Goal: Task Accomplishment & Management: Use online tool/utility

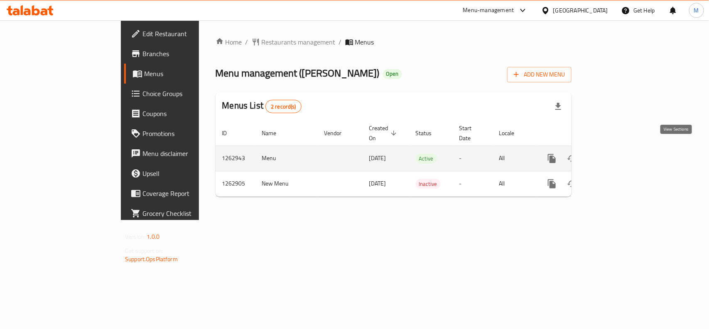
click at [617, 153] on icon "enhanced table" at bounding box center [612, 158] width 10 height 10
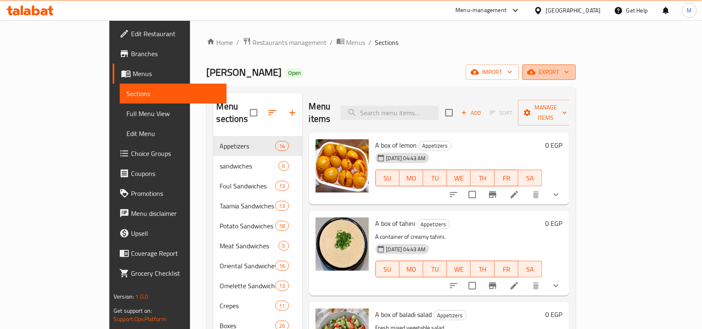
click at [569, 76] on span "export" at bounding box center [549, 72] width 40 height 10
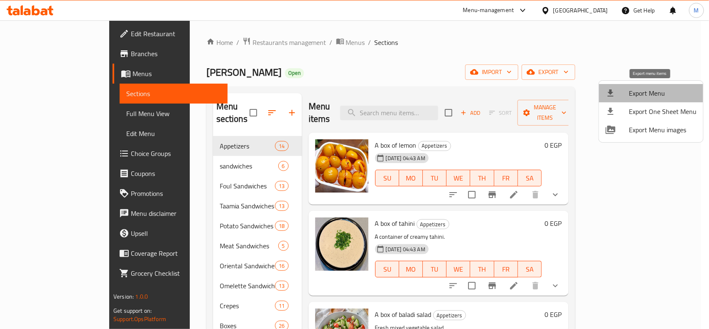
click at [652, 92] on span "Export Menu" at bounding box center [663, 93] width 68 height 10
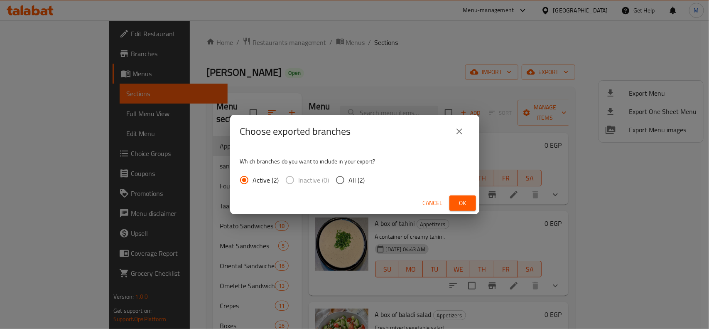
click at [339, 181] on input "All (2)" at bounding box center [340, 179] width 17 height 17
radio input "true"
click at [455, 202] on button "Ok" at bounding box center [463, 202] width 27 height 15
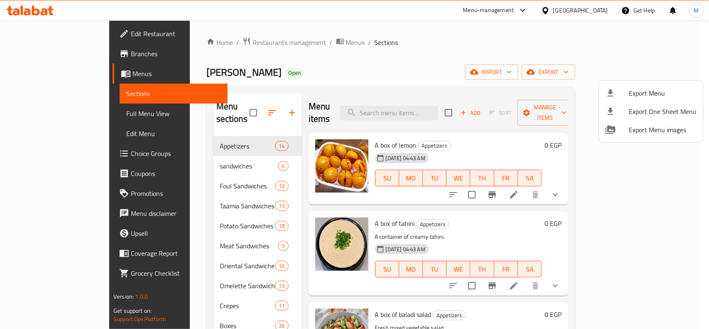
click at [441, 69] on div at bounding box center [354, 164] width 709 height 329
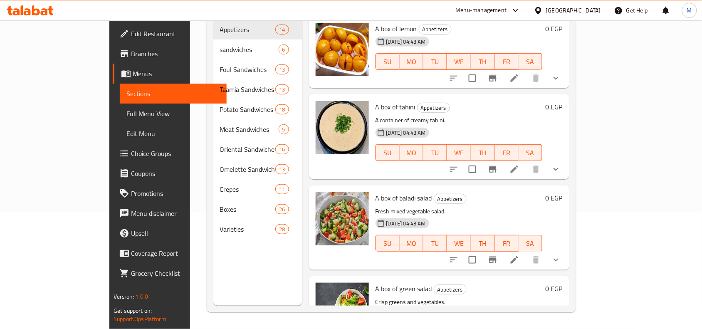
click at [213, 244] on div "Menu sections Appetizers 14 sandwiches 6 Foul Sandwiches 13 Taamia Sandwiches 1…" at bounding box center [257, 141] width 89 height 329
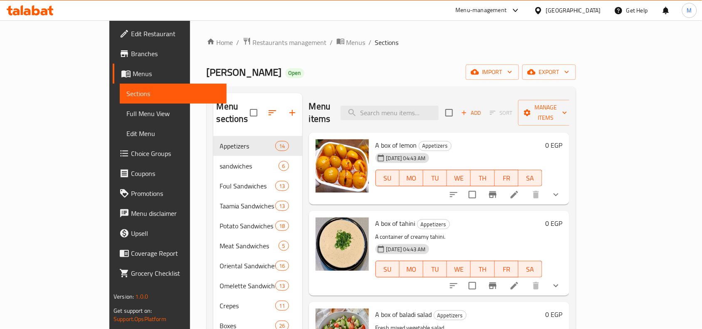
click at [133, 71] on span "Menus" at bounding box center [176, 74] width 87 height 10
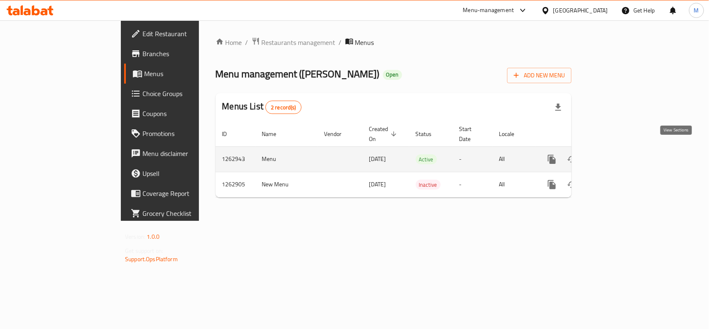
click at [617, 154] on icon "enhanced table" at bounding box center [612, 159] width 10 height 10
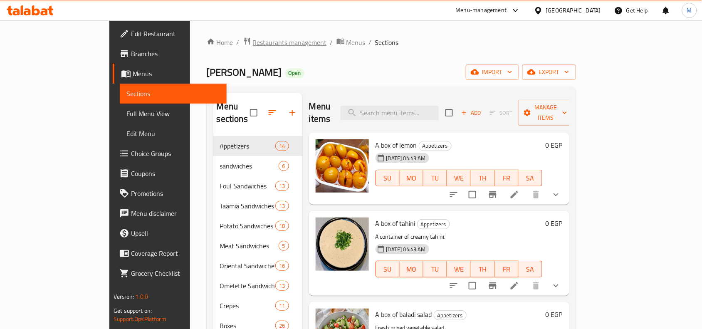
click at [253, 43] on span "Restaurants management" at bounding box center [290, 42] width 74 height 10
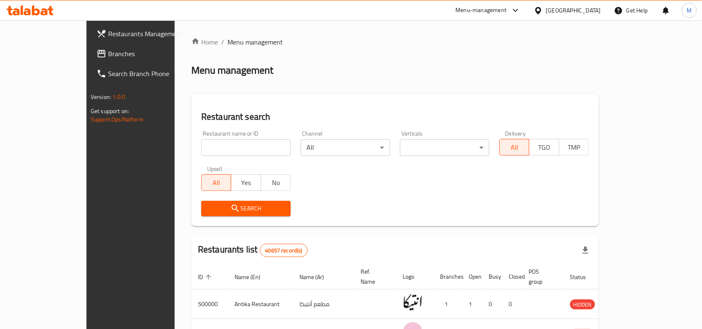
click at [201, 143] on input "search" at bounding box center [245, 147] width 89 height 17
paste input "2288"
type input "2288"
click button "Search" at bounding box center [245, 208] width 89 height 15
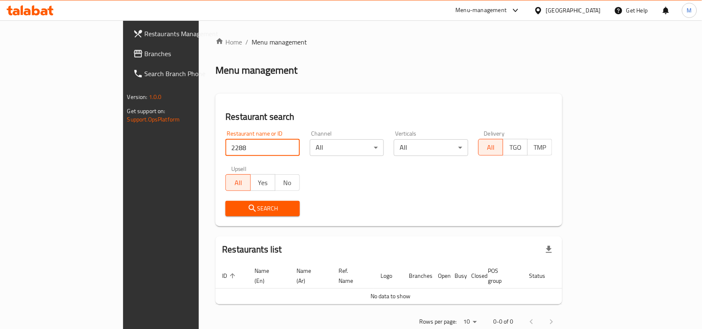
scroll to position [11, 0]
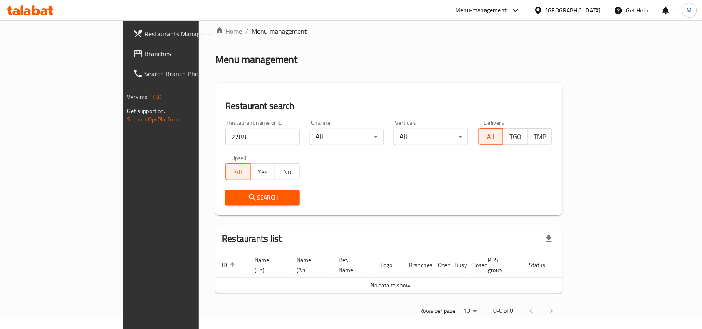
click at [598, 8] on div "Egypt" at bounding box center [573, 10] width 55 height 9
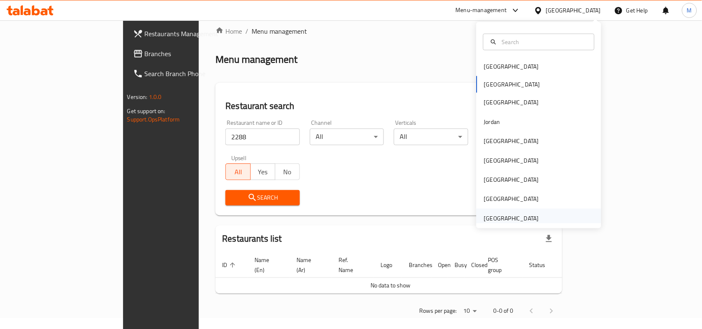
click at [512, 217] on div "[GEOGRAPHIC_DATA]" at bounding box center [511, 218] width 55 height 9
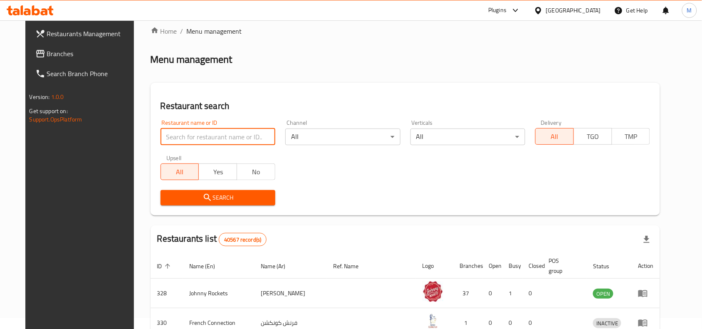
click at [209, 134] on input "search" at bounding box center [217, 136] width 115 height 17
paste input "2288"
type input "2288"
click button "Search" at bounding box center [217, 197] width 115 height 15
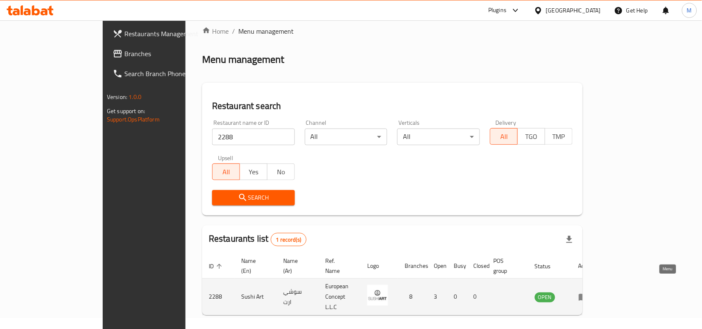
click at [588, 292] on icon "enhanced table" at bounding box center [583, 297] width 10 height 10
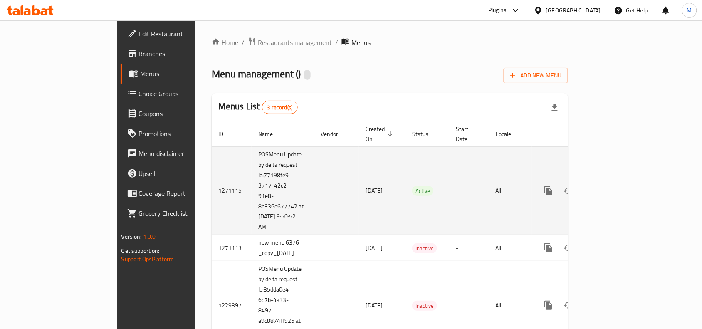
click at [612, 187] on icon "enhanced table" at bounding box center [607, 190] width 7 height 7
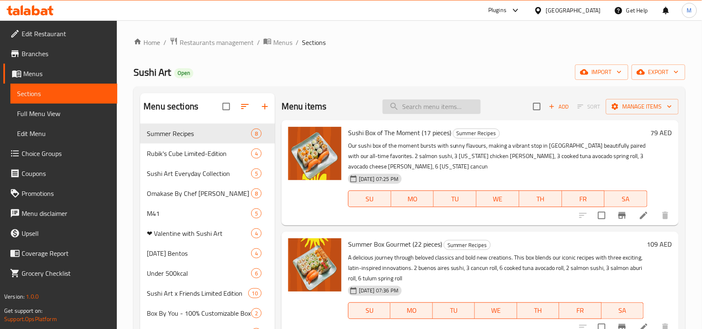
click at [414, 103] on input "search" at bounding box center [431, 106] width 98 height 15
paste input "Little Salmon"
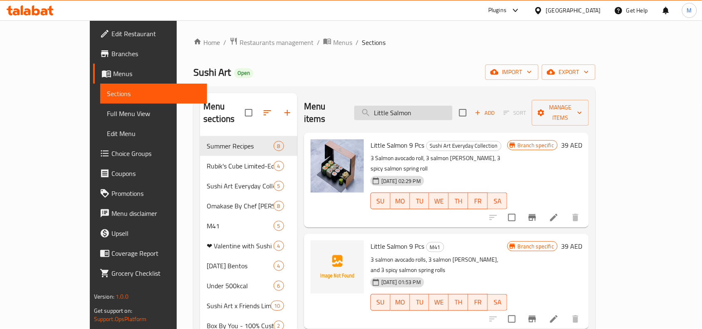
click at [431, 106] on input "Little Salmon" at bounding box center [403, 113] width 98 height 15
paste input "murai"
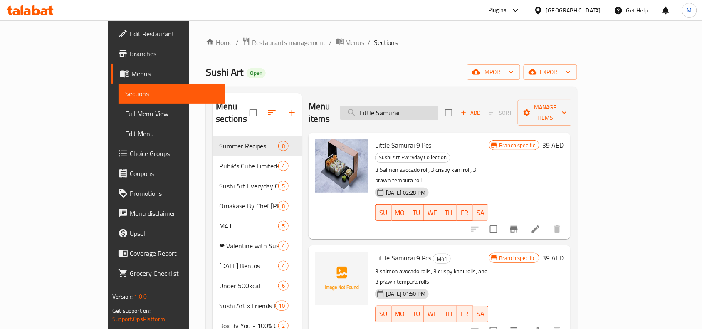
click at [438, 106] on input "Little Samurai" at bounding box center [389, 113] width 98 height 15
paste input "Sunny Box"
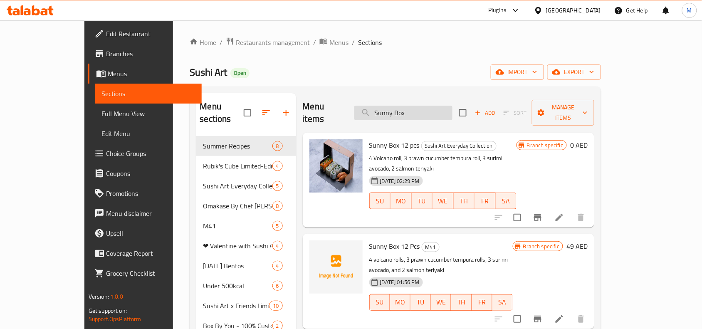
click at [436, 106] on input "Sunny Box" at bounding box center [403, 113] width 98 height 15
paste input "Best Of"
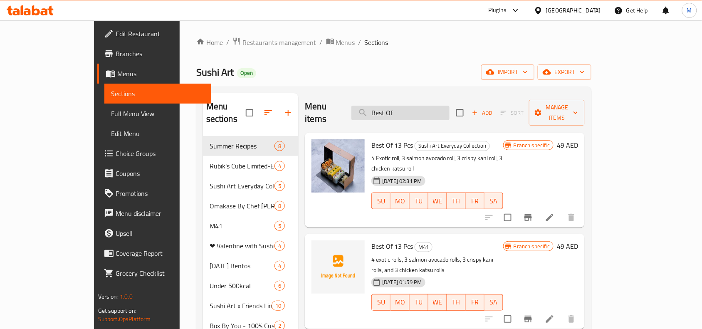
click at [433, 108] on input "Best Of" at bounding box center [400, 113] width 98 height 15
paste input "Shrimpy"
click at [433, 108] on input "Shrimpy" at bounding box center [400, 113] width 98 height 15
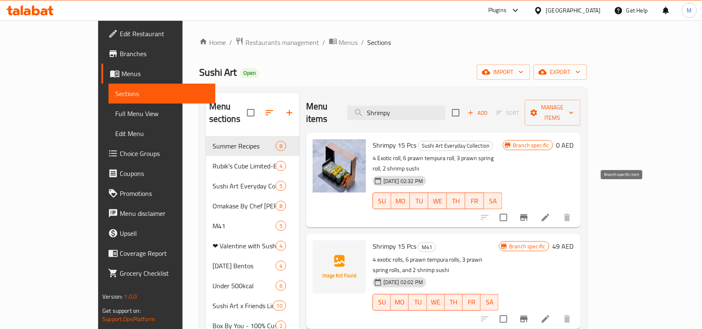
type input "Shrimpy"
click at [529, 212] on icon "Branch-specific-item" at bounding box center [524, 217] width 10 height 10
click at [430, 108] on input "Shrimpy" at bounding box center [396, 113] width 98 height 15
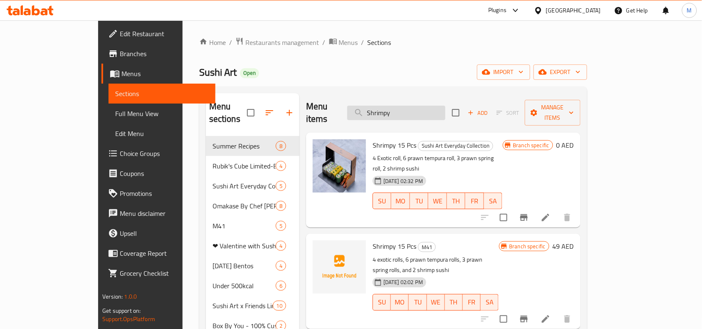
paste input "Best Of"
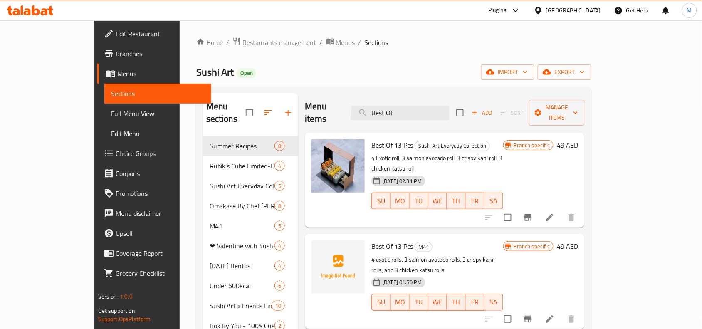
type input "Best Of"
click at [538, 207] on button "Branch-specific-item" at bounding box center [528, 217] width 20 height 20
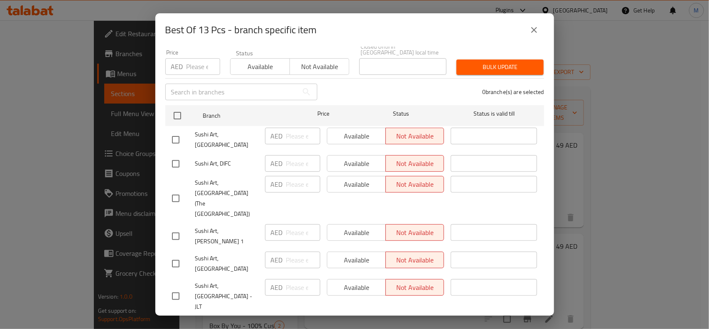
scroll to position [102, 0]
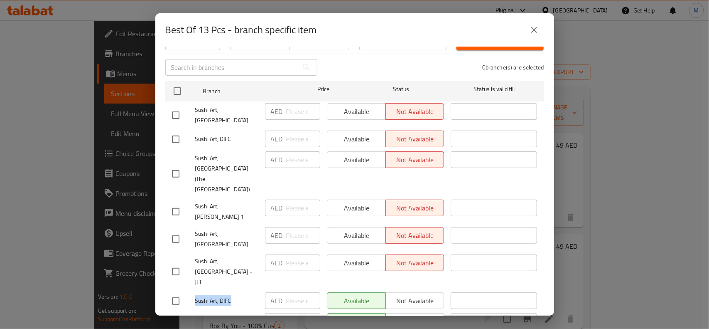
drag, startPoint x: 194, startPoint y: 261, endPoint x: 233, endPoint y: 262, distance: 38.7
click at [233, 295] on span "Sushi Art, DIFC" at bounding box center [226, 300] width 63 height 10
copy span "Sushi Art, DIFC"
click at [381, 24] on div "Best Of 13 Pcs - branch specific item" at bounding box center [354, 30] width 379 height 20
drag, startPoint x: 193, startPoint y: 262, endPoint x: 233, endPoint y: 264, distance: 40.0
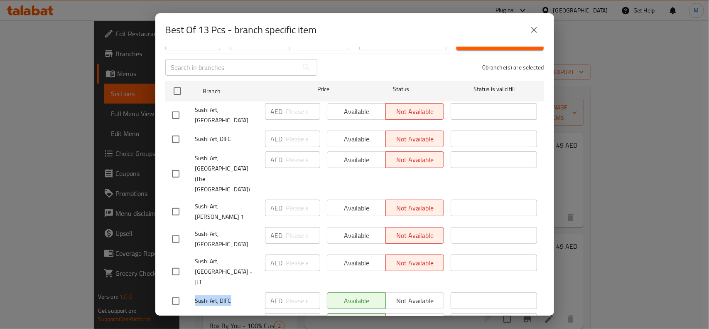
click at [233, 289] on div "Sushi Art, DIFC" at bounding box center [215, 301] width 93 height 24
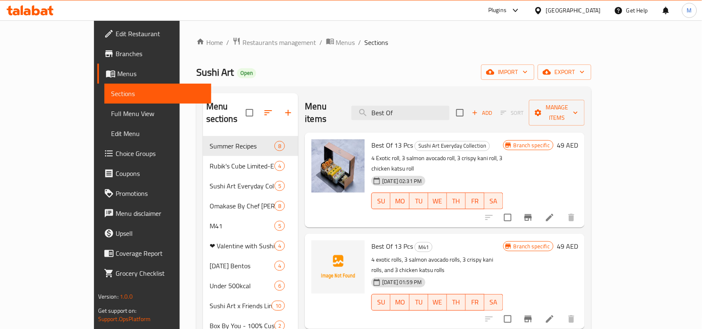
click at [300, 71] on div "Sushi Art Open import export" at bounding box center [393, 71] width 395 height 15
click at [533, 212] on icon "Branch-specific-item" at bounding box center [528, 217] width 10 height 10
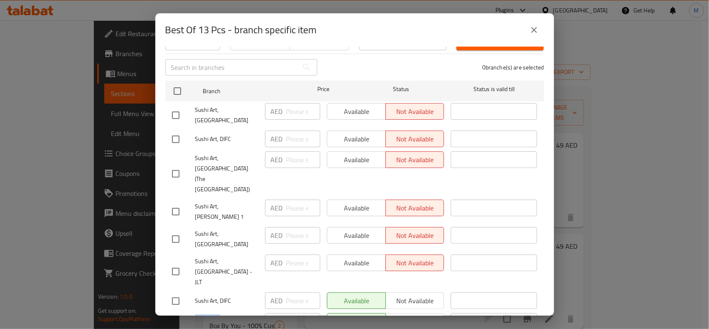
drag, startPoint x: 193, startPoint y: 283, endPoint x: 246, endPoint y: 283, distance: 52.8
click at [246, 310] on div "Sushi Art, Dubai Hills" at bounding box center [215, 325] width 93 height 31
copy span "Sushi Art, Dubai Hills"
click at [241, 310] on div "Sushi Art, Dubai Hills" at bounding box center [215, 325] width 93 height 31
drag, startPoint x: 194, startPoint y: 281, endPoint x: 249, endPoint y: 283, distance: 54.1
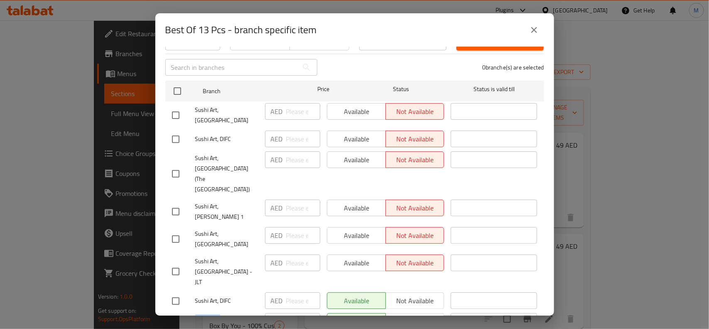
click at [253, 315] on span "Sushi Art, Dubai Hills" at bounding box center [226, 325] width 63 height 21
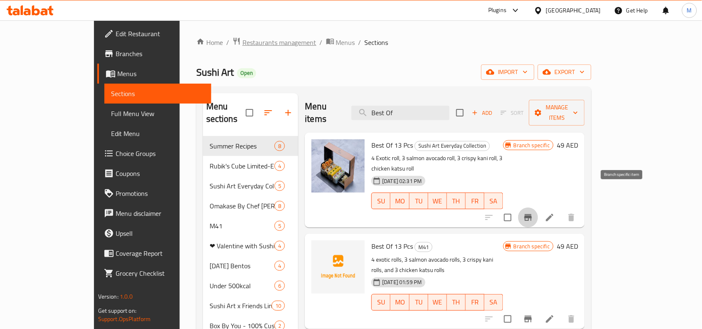
click at [242, 41] on span "Restaurants management" at bounding box center [279, 42] width 74 height 10
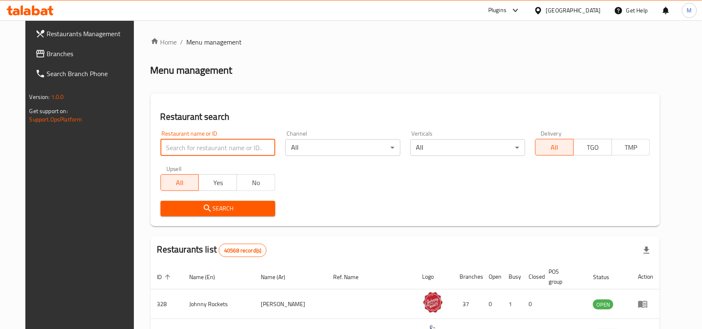
click at [204, 150] on input "search" at bounding box center [217, 147] width 115 height 17
paste input "6376"
type input "6376"
click button "Search" at bounding box center [217, 208] width 115 height 15
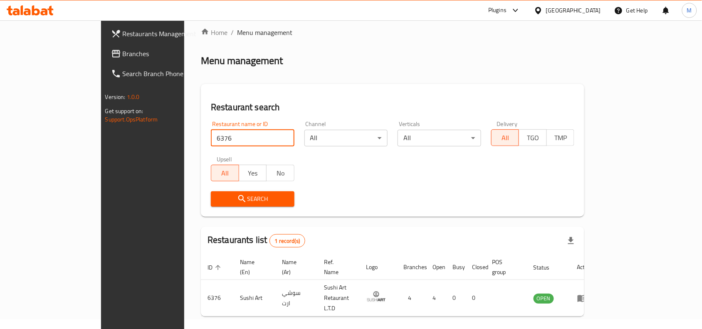
scroll to position [26, 0]
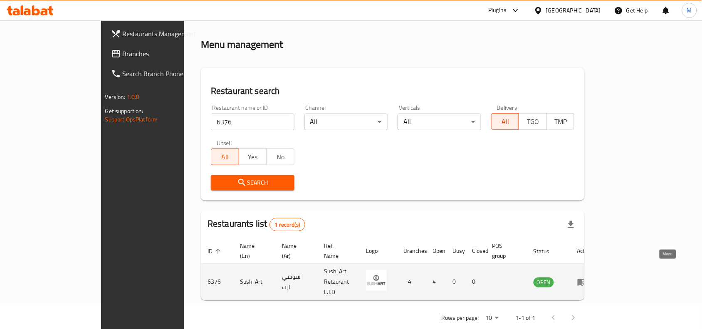
click at [587, 277] on icon "enhanced table" at bounding box center [582, 282] width 10 height 10
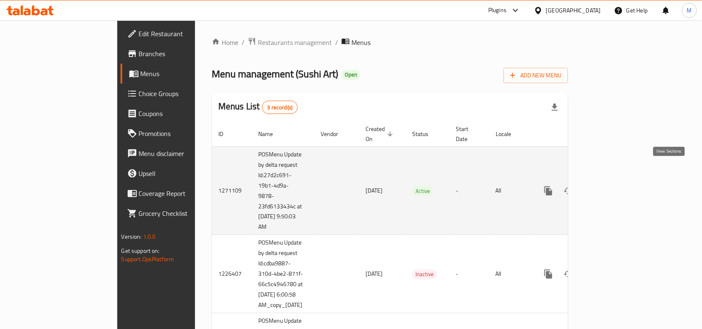
click at [613, 186] on icon "enhanced table" at bounding box center [608, 191] width 10 height 10
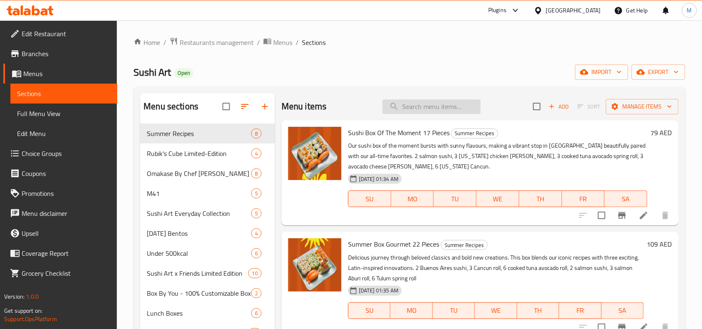
click at [443, 113] on input "search" at bounding box center [431, 106] width 98 height 15
paste input "Little Salmon"
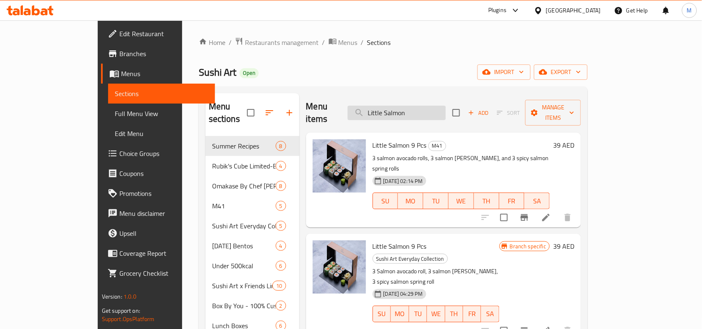
click at [439, 106] on input "Little Salmon" at bounding box center [396, 113] width 98 height 15
paste input "murai"
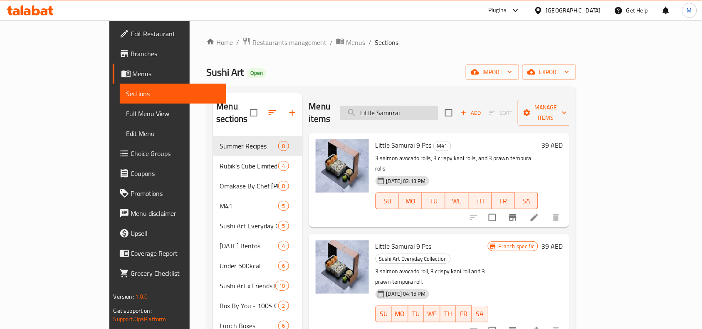
click at [438, 106] on input "Little Samurai" at bounding box center [389, 113] width 98 height 15
paste input "Sunny Box"
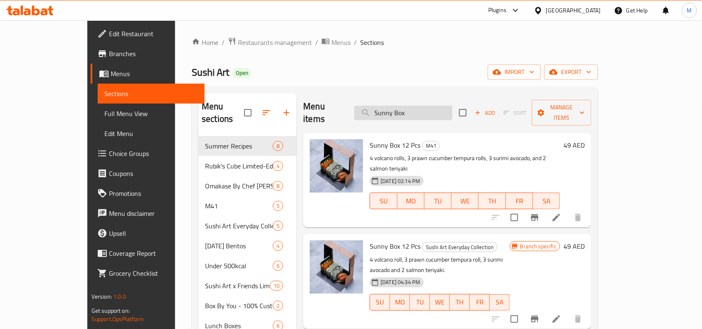
click at [416, 108] on input "Sunny Box" at bounding box center [403, 113] width 98 height 15
paste input "Best Of"
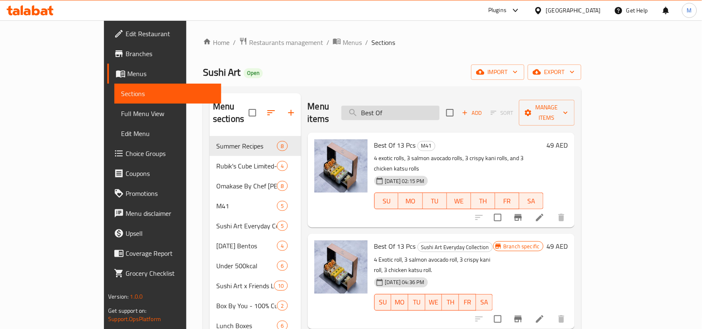
click at [433, 107] on input "Best Of" at bounding box center [390, 113] width 98 height 15
paste input "Shrimpy"
type input "Shrimpy"
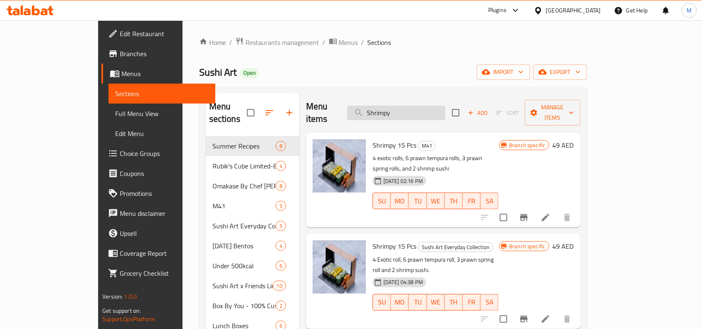
click at [434, 109] on input "Shrimpy" at bounding box center [396, 113] width 98 height 15
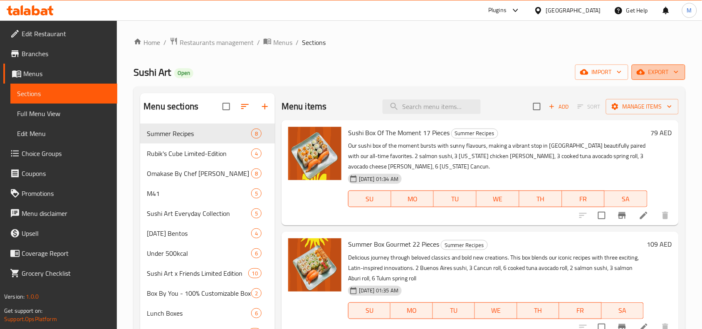
click at [661, 69] on span "export" at bounding box center [658, 72] width 40 height 10
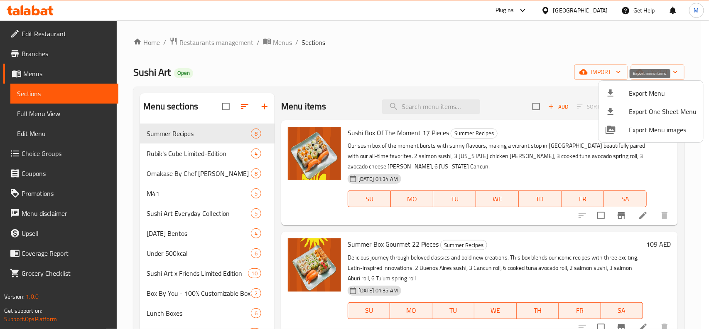
click at [626, 96] on div at bounding box center [617, 93] width 23 height 10
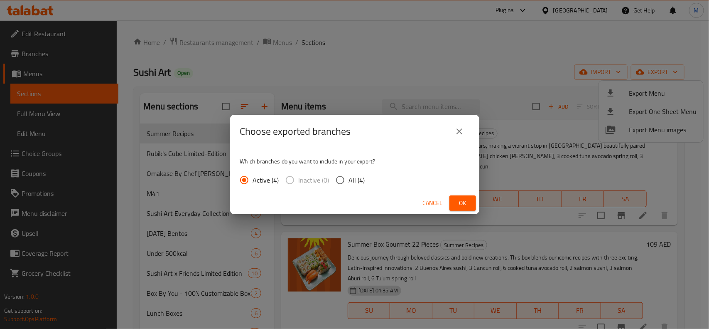
click at [338, 180] on input "All (4)" at bounding box center [340, 179] width 17 height 17
radio input "true"
click at [470, 199] on button "Ok" at bounding box center [463, 202] width 27 height 15
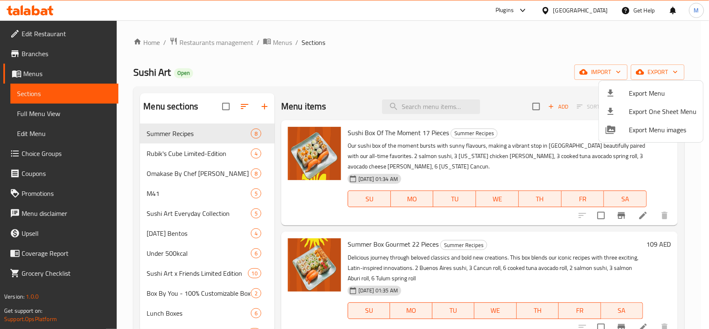
click at [417, 111] on div at bounding box center [354, 164] width 709 height 329
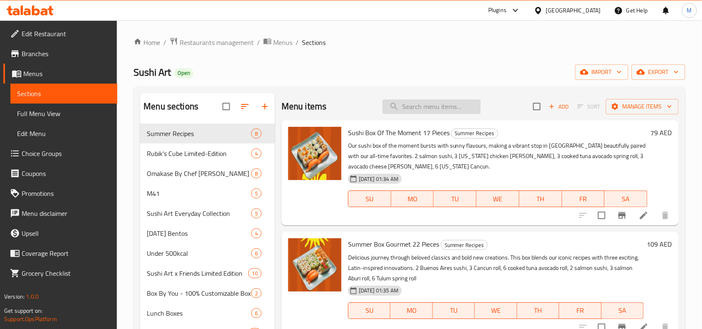
click at [409, 109] on input "search" at bounding box center [431, 106] width 98 height 15
paste input "Shrimpy"
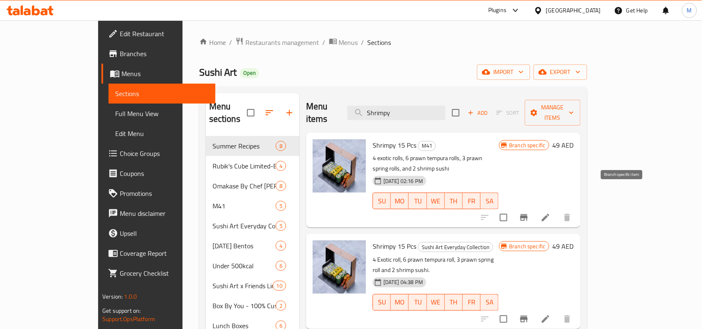
type input "Shrimpy"
click at [527, 214] on icon "Branch-specific-item" at bounding box center [523, 217] width 7 height 7
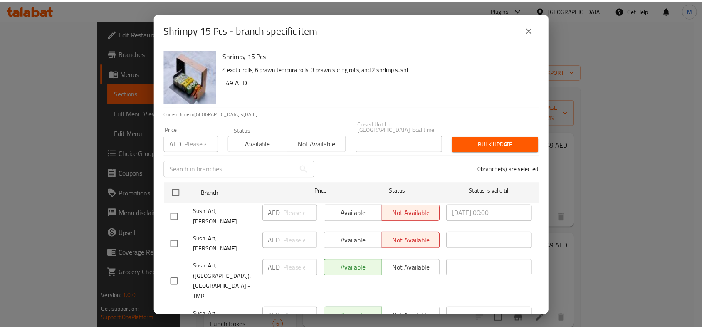
scroll to position [16, 0]
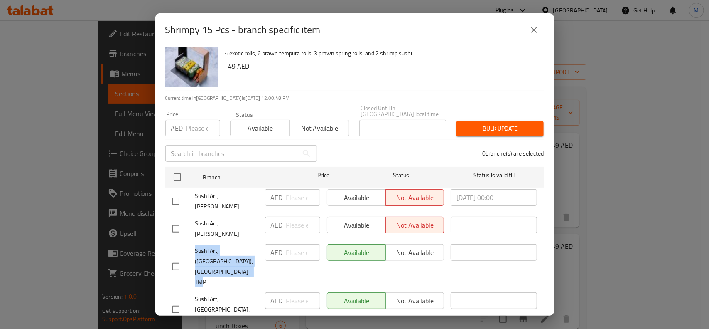
drag, startPoint x: 192, startPoint y: 238, endPoint x: 228, endPoint y: 258, distance: 40.6
click at [228, 258] on div "Sushi Art, ([GEOGRAPHIC_DATA]), [GEOGRAPHIC_DATA] - TMP" at bounding box center [215, 267] width 93 height 52
copy span "Sushi Art, ([GEOGRAPHIC_DATA]), [GEOGRAPHIC_DATA] - TMP"
click at [127, 104] on div "Shrimpy 15 Pcs - branch specific item Shrimpy 15 Pcs 4 exotic rolls, 6 prawn te…" at bounding box center [354, 164] width 709 height 329
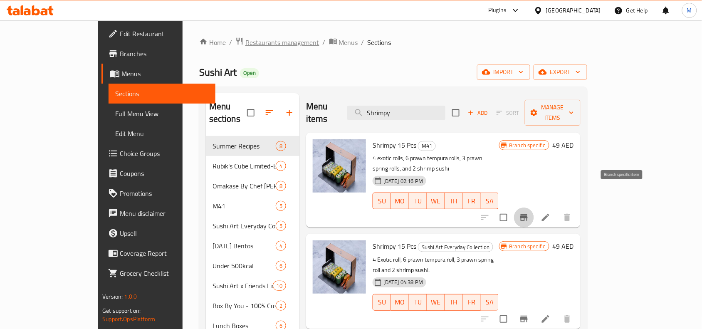
click at [245, 42] on span "Restaurants management" at bounding box center [282, 42] width 74 height 10
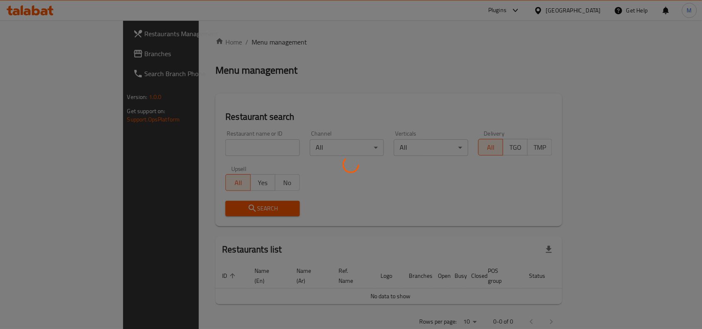
click at [196, 146] on div at bounding box center [351, 164] width 702 height 329
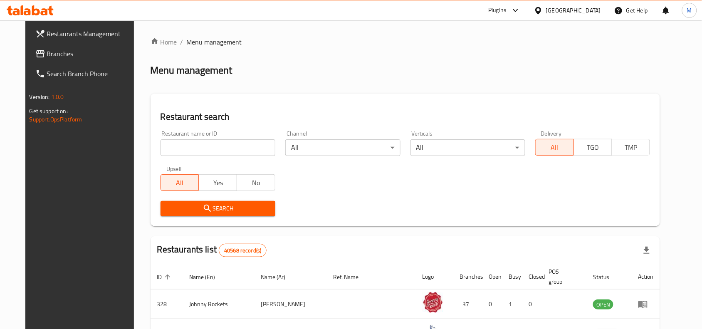
click at [196, 146] on input "search" at bounding box center [217, 147] width 115 height 17
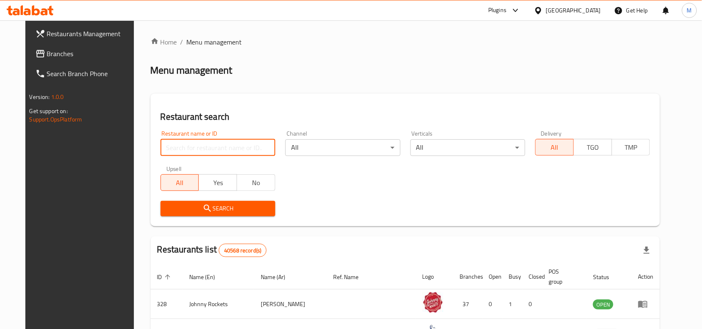
paste input "2288"
click button "Search" at bounding box center [217, 208] width 115 height 15
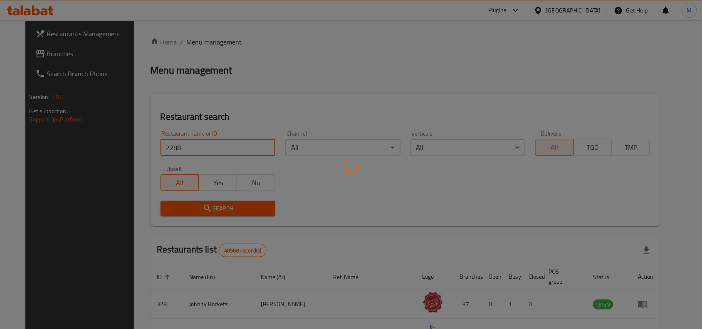
click button "Search" at bounding box center [217, 208] width 115 height 15
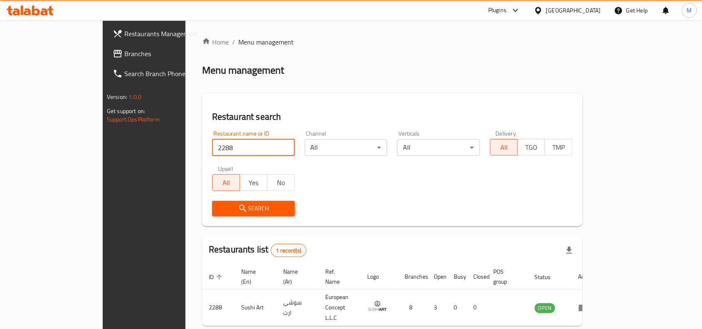
type input "2288"
click button "Search" at bounding box center [253, 208] width 83 height 15
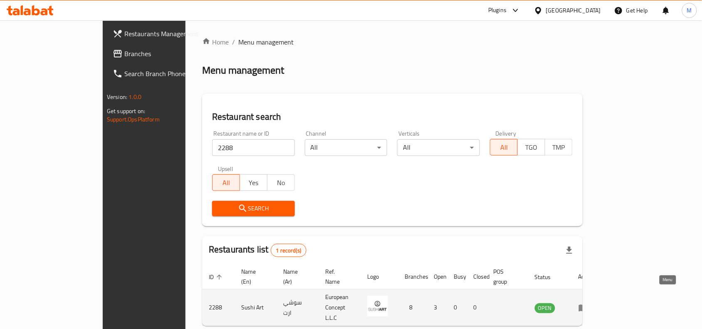
click at [588, 304] on icon "enhanced table" at bounding box center [583, 307] width 9 height 7
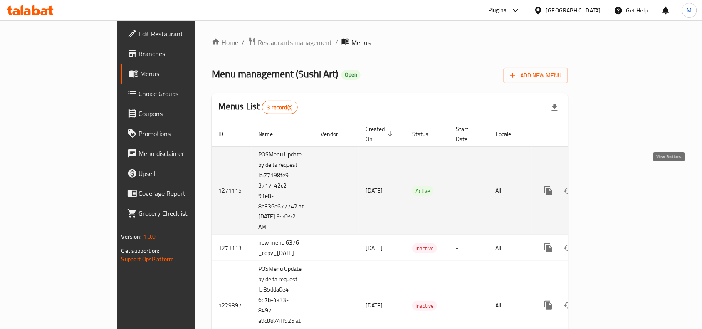
click at [613, 186] on icon "enhanced table" at bounding box center [608, 191] width 10 height 10
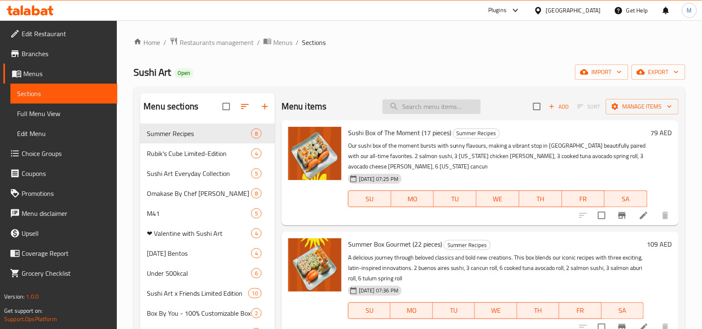
click at [421, 111] on input "search" at bounding box center [431, 106] width 98 height 15
paste input "Little Salmon"
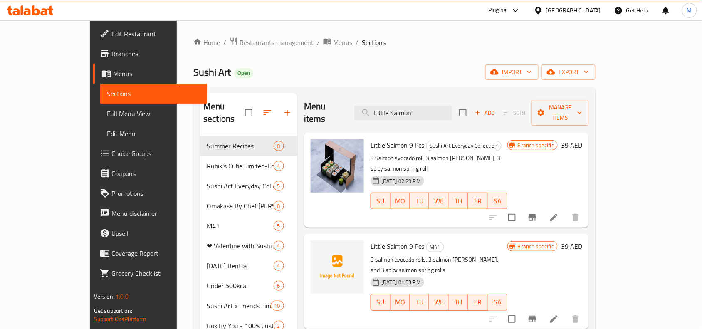
type input "Little Salmon"
click at [111, 53] on span "Branches" at bounding box center [155, 54] width 89 height 10
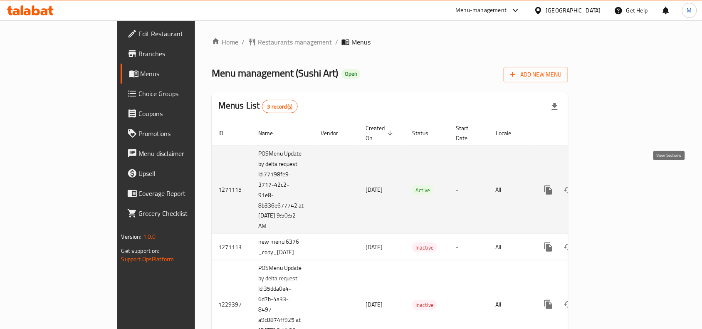
click at [618, 181] on link "enhanced table" at bounding box center [608, 190] width 20 height 20
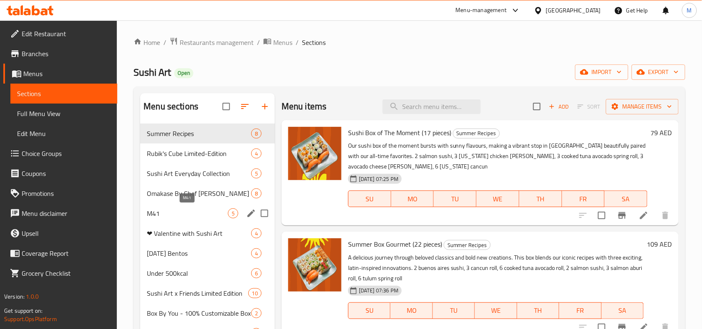
click at [185, 214] on span "M41" at bounding box center [187, 213] width 81 height 10
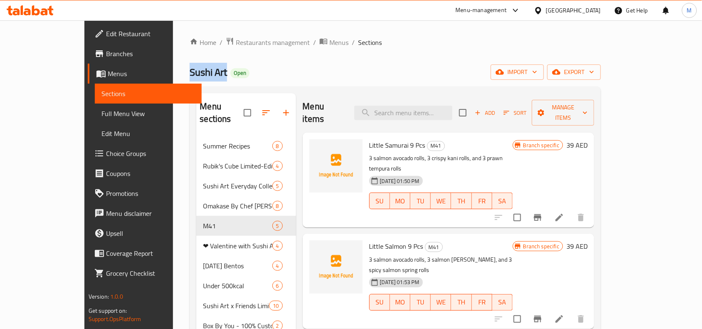
drag, startPoint x: 136, startPoint y: 70, endPoint x: 173, endPoint y: 72, distance: 37.5
click at [190, 72] on h2 "Sushi Art Open" at bounding box center [220, 72] width 60 height 13
click at [542, 212] on icon "Branch-specific-item" at bounding box center [537, 217] width 10 height 10
click at [542, 314] on icon "Branch-specific-item" at bounding box center [537, 319] width 10 height 10
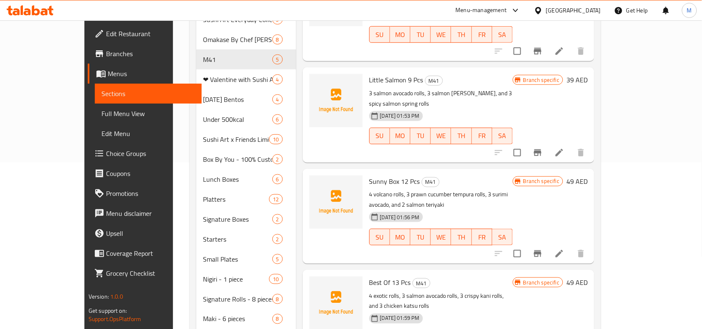
scroll to position [208, 0]
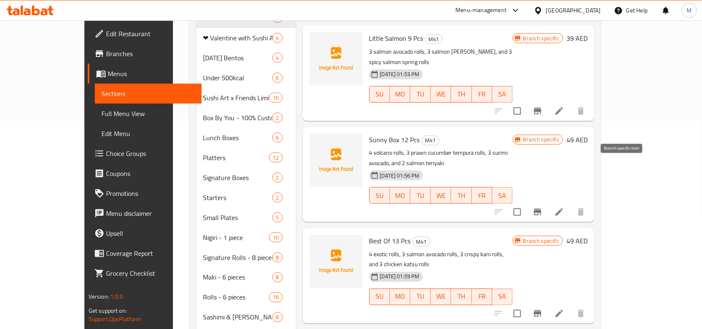
click at [541, 209] on icon "Branch-specific-item" at bounding box center [537, 212] width 7 height 7
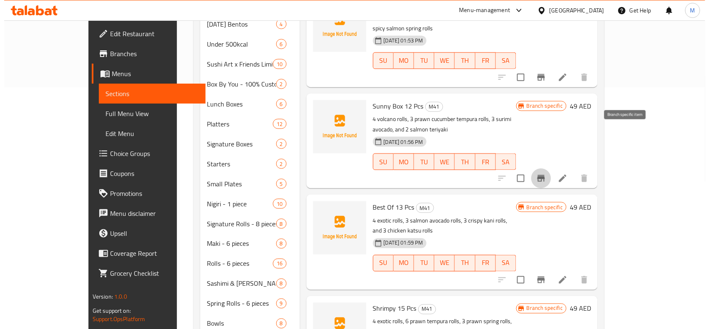
scroll to position [260, 0]
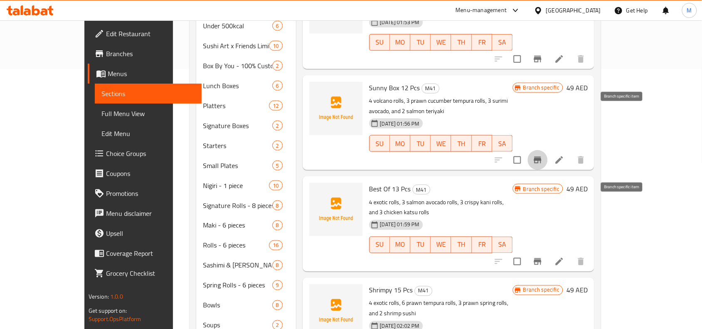
click at [542, 256] on icon "Branch-specific-item" at bounding box center [537, 261] width 10 height 10
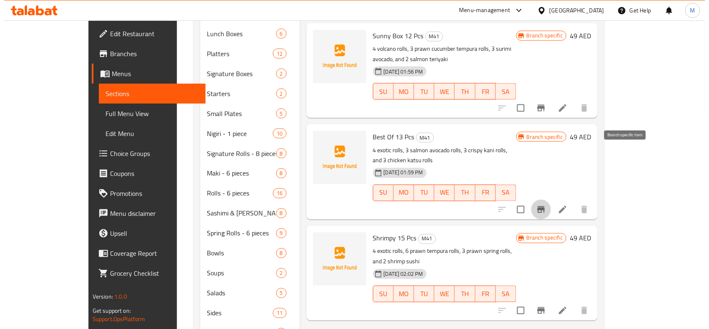
scroll to position [364, 0]
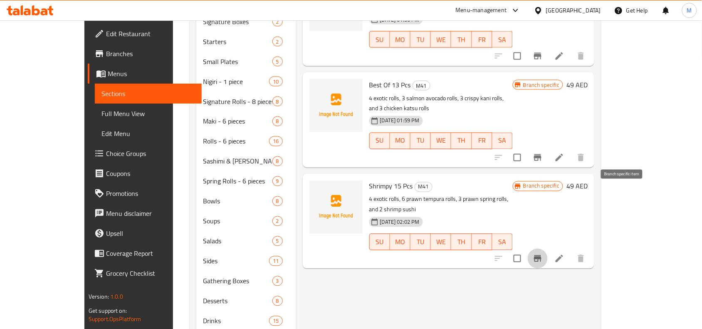
click at [541, 255] on icon "Branch-specific-item" at bounding box center [537, 258] width 7 height 7
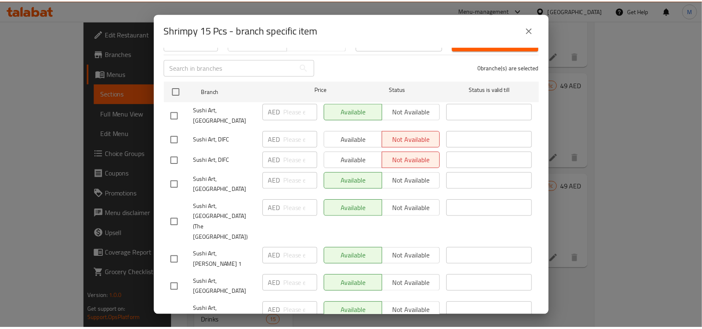
scroll to position [0, 0]
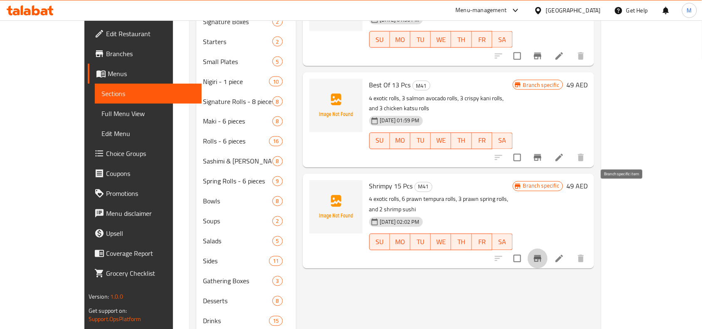
click at [454, 229] on div "Menu items Add Sort Manage items Little Samurai 9 Pcs M41 3 salmon avocado roll…" at bounding box center [445, 31] width 298 height 605
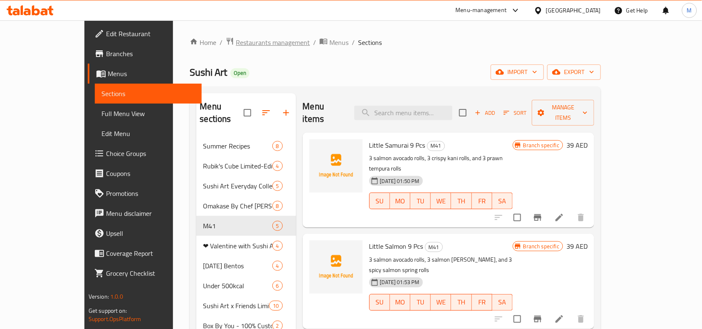
click at [236, 39] on span "Restaurants management" at bounding box center [273, 42] width 74 height 10
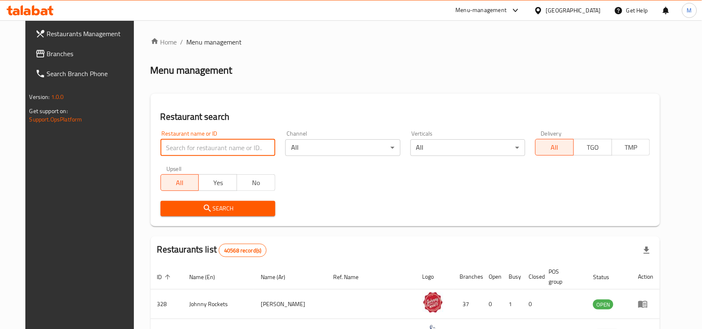
click at [215, 142] on input "search" at bounding box center [217, 147] width 115 height 17
paste input "6376"
type input "6376"
click button "Search" at bounding box center [217, 208] width 115 height 15
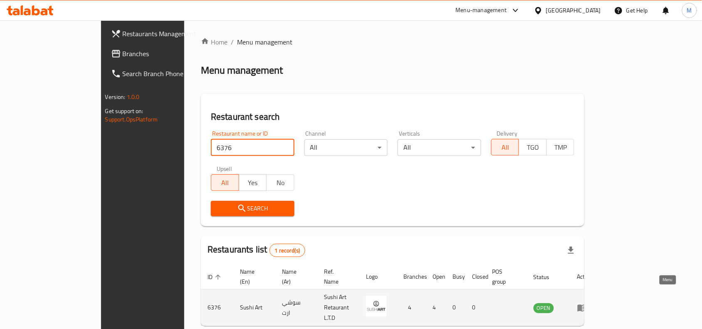
click at [587, 303] on icon "enhanced table" at bounding box center [582, 308] width 10 height 10
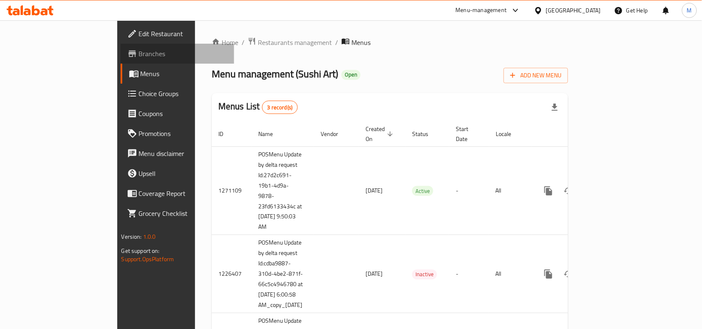
click at [139, 49] on span "Branches" at bounding box center [183, 54] width 89 height 10
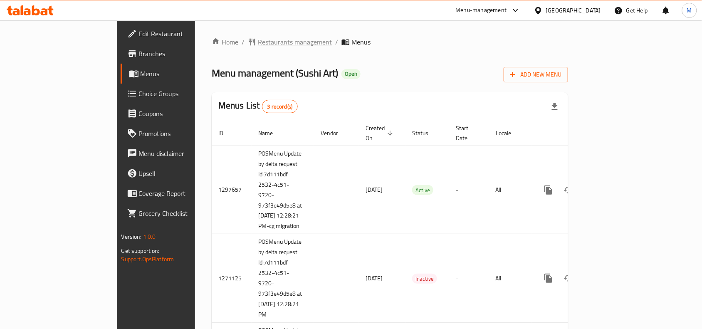
click at [258, 40] on span "Restaurants management" at bounding box center [295, 42] width 74 height 10
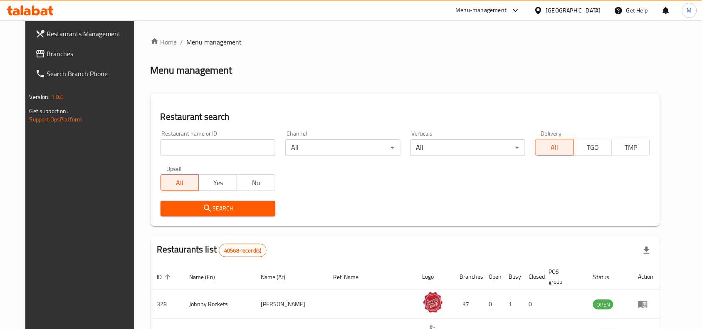
click at [215, 138] on div "Restaurant name or ID Restaurant name or ID" at bounding box center [217, 142] width 115 height 25
drag, startPoint x: 219, startPoint y: 145, endPoint x: 41, endPoint y: 20, distance: 217.2
click at [219, 145] on input "search" at bounding box center [217, 147] width 115 height 17
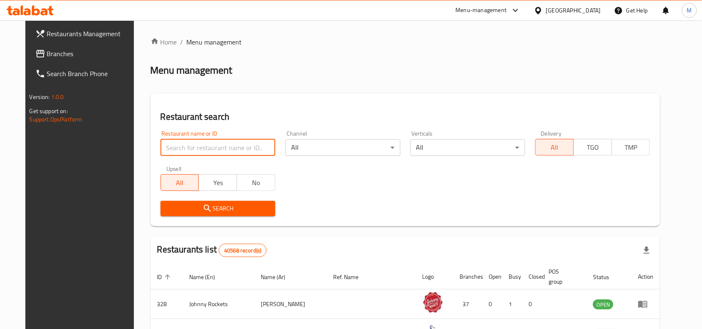
paste input "6377"
type input "6377"
click button "Search" at bounding box center [217, 208] width 115 height 15
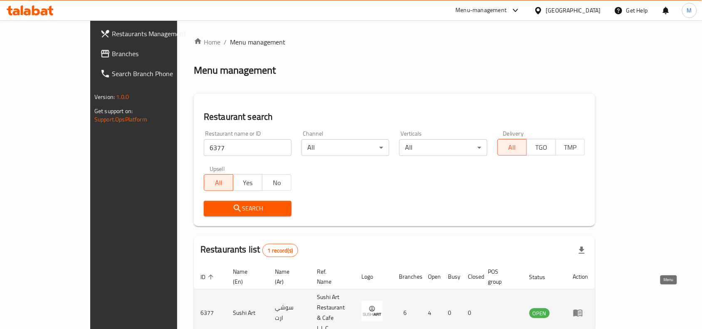
click at [582, 310] on icon "enhanced table" at bounding box center [577, 313] width 9 height 7
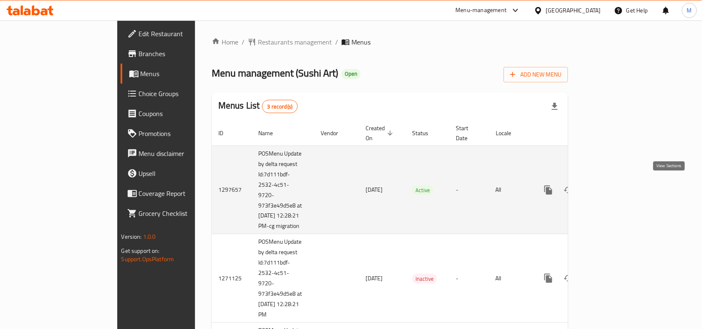
click at [613, 188] on icon "enhanced table" at bounding box center [608, 190] width 10 height 10
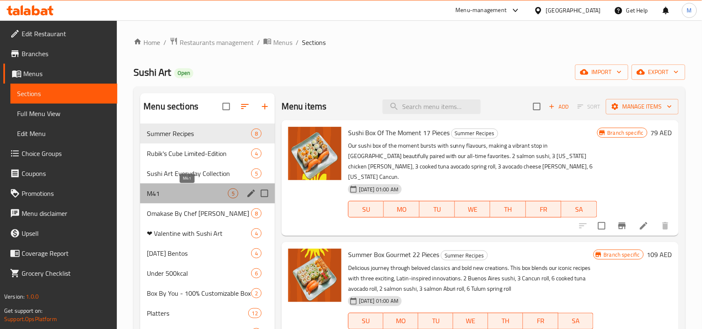
click at [188, 188] on span "M41" at bounding box center [187, 193] width 81 height 10
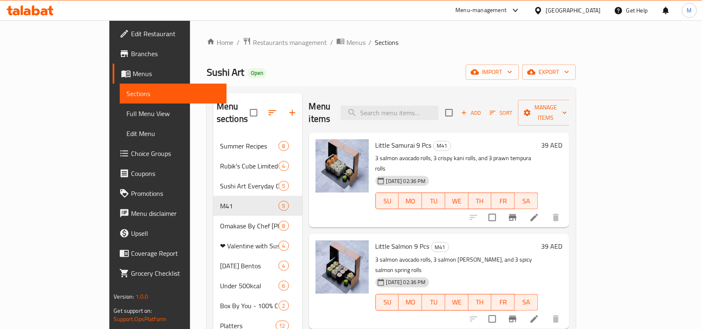
click at [131, 52] on span "Branches" at bounding box center [175, 54] width 89 height 10
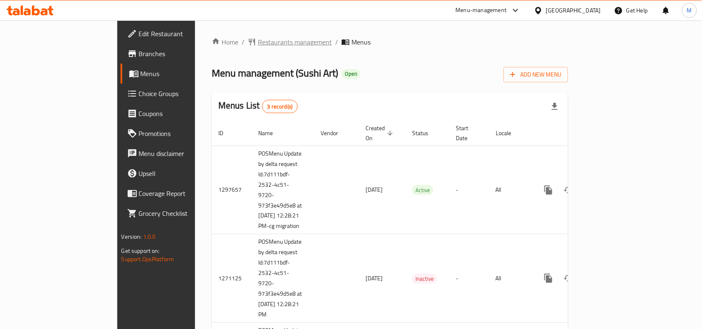
click at [258, 39] on span "Restaurants management" at bounding box center [295, 42] width 74 height 10
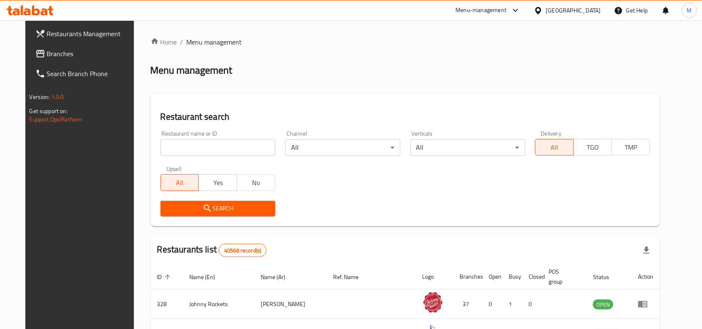
click at [218, 148] on input "search" at bounding box center [217, 147] width 115 height 17
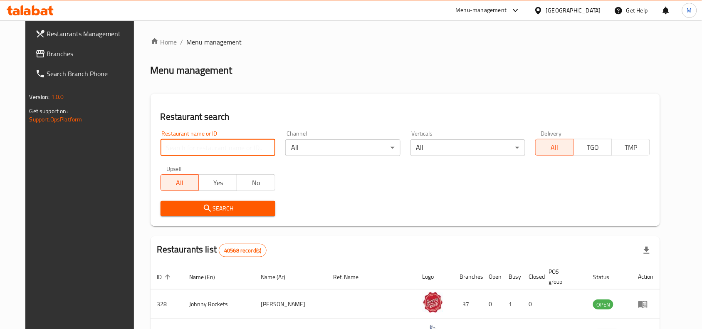
paste input "10801"
type input "10801"
click button "Search" at bounding box center [217, 208] width 115 height 15
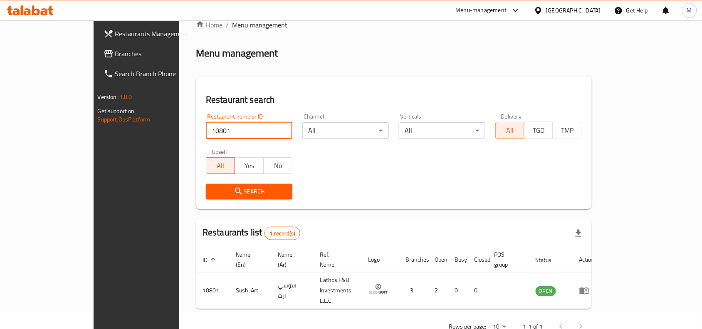
scroll to position [26, 0]
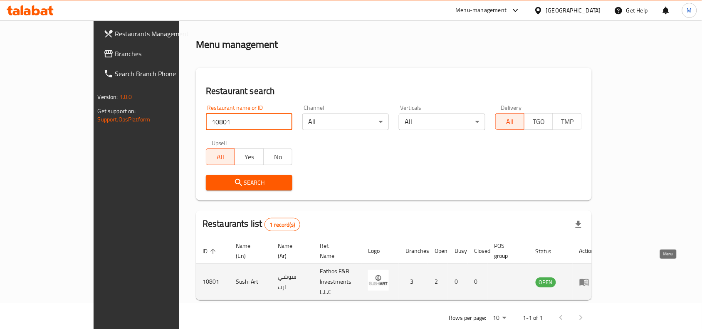
click at [588, 278] on icon "enhanced table" at bounding box center [583, 281] width 9 height 7
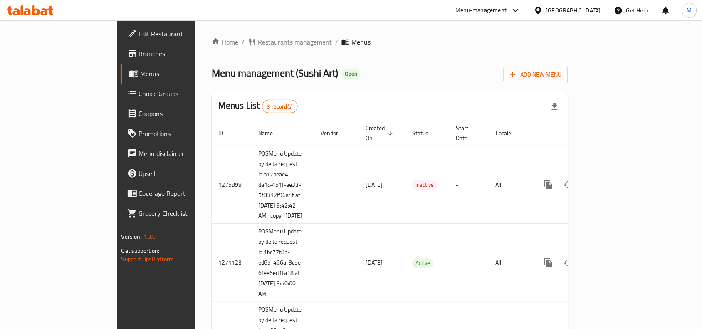
click at [139, 57] on span "Branches" at bounding box center [183, 54] width 89 height 10
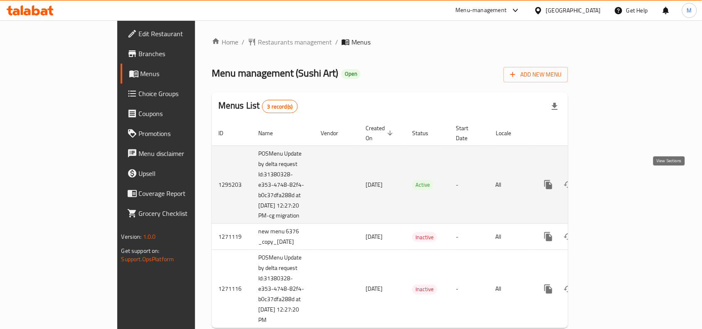
click at [612, 184] on icon "enhanced table" at bounding box center [607, 184] width 7 height 7
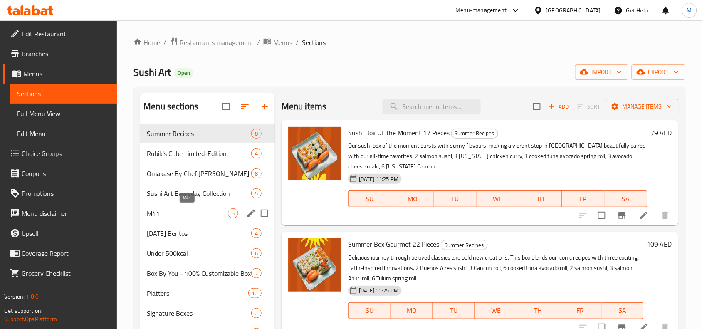
click at [171, 208] on span "M41" at bounding box center [187, 213] width 81 height 10
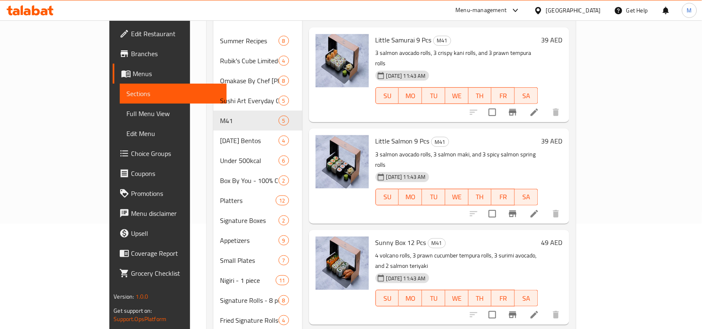
scroll to position [15, 0]
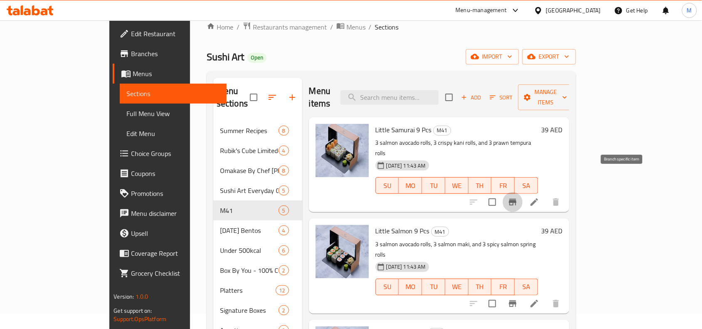
click at [516, 199] on icon "Branch-specific-item" at bounding box center [512, 202] width 7 height 7
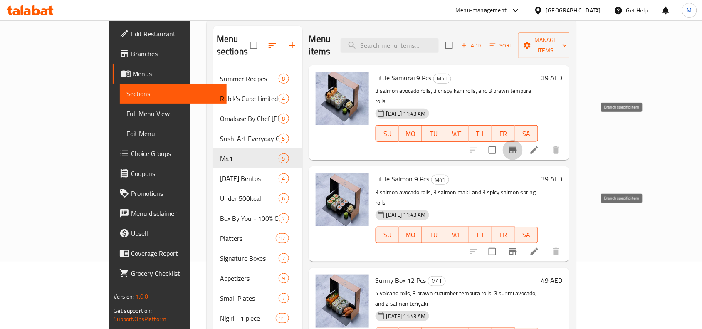
click at [522, 241] on button "Branch-specific-item" at bounding box center [512, 251] width 20 height 20
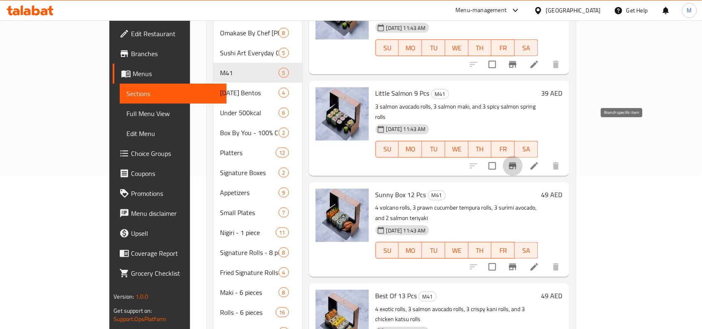
scroll to position [171, 0]
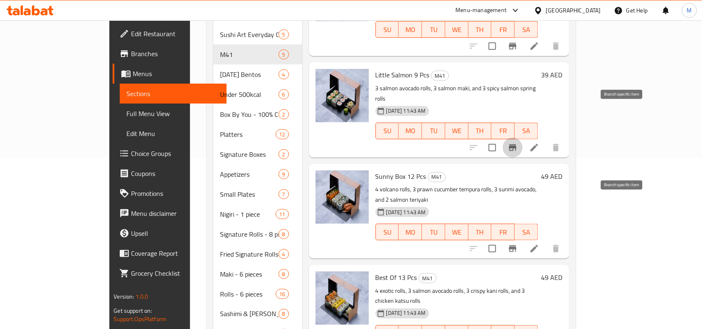
click at [517, 244] on icon "Branch-specific-item" at bounding box center [512, 249] width 10 height 10
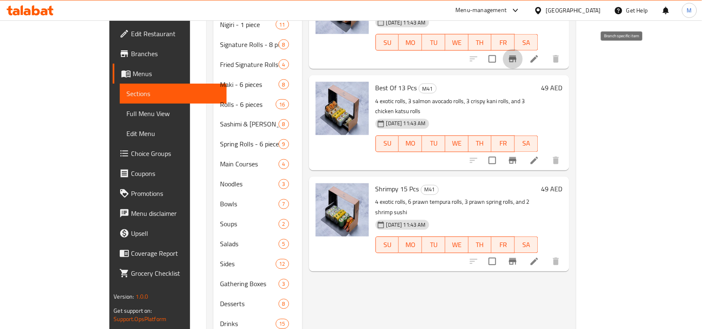
scroll to position [379, 0]
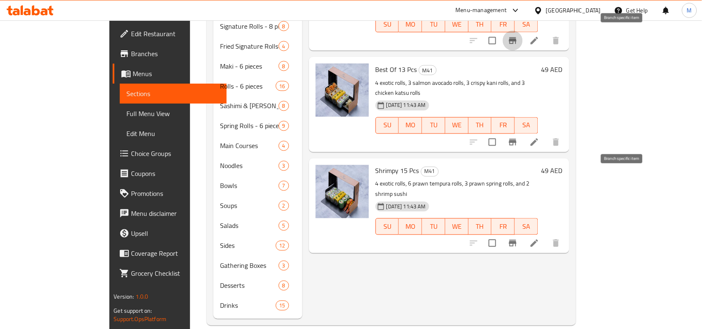
click at [516, 240] on icon "Branch-specific-item" at bounding box center [512, 243] width 7 height 7
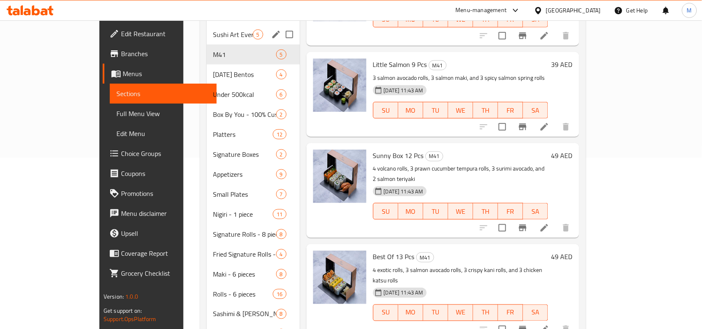
scroll to position [119, 0]
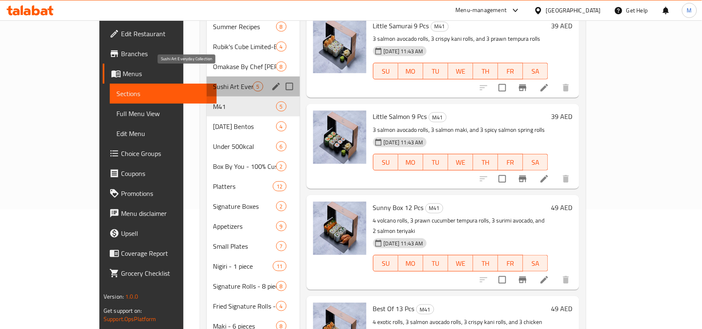
click at [213, 81] on span "Sushi Art Everyday Collection" at bounding box center [232, 86] width 39 height 10
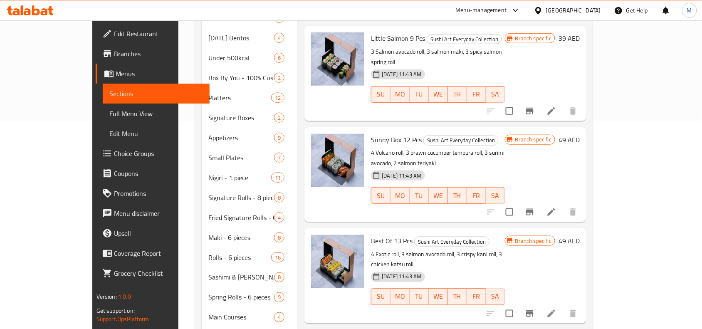
scroll to position [156, 0]
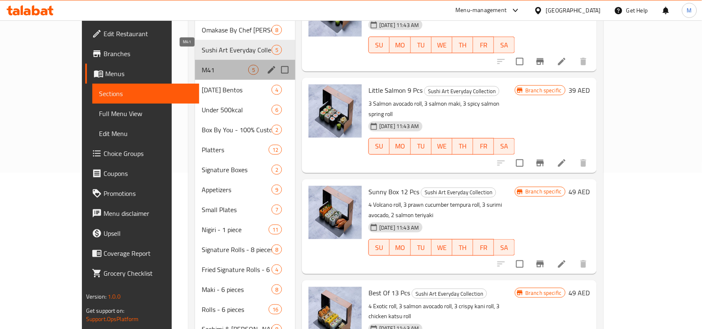
click at [202, 65] on span "M41" at bounding box center [225, 70] width 47 height 10
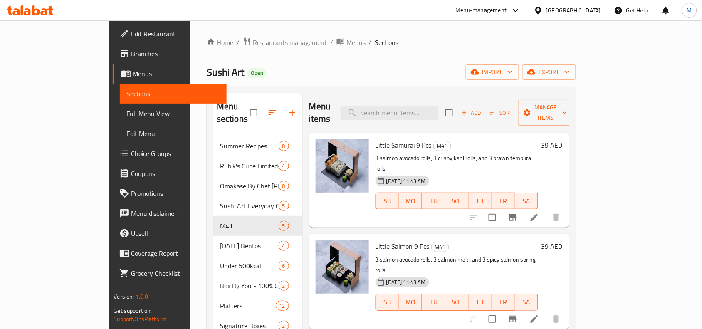
scroll to position [52, 0]
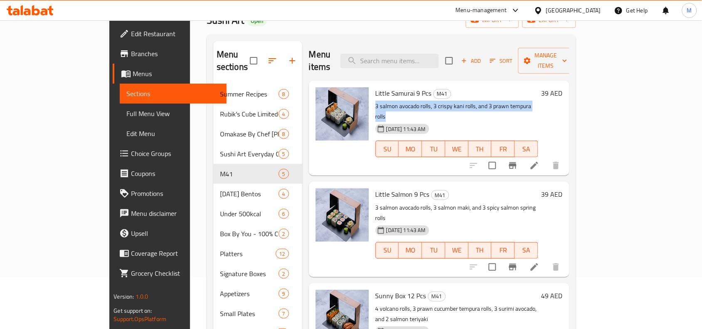
drag, startPoint x: 349, startPoint y: 96, endPoint x: 517, endPoint y: 94, distance: 167.5
click at [517, 101] on p "3 salmon avocado rolls, 3 crispy kani rolls, and 3 prawn tempura rolls" at bounding box center [456, 111] width 162 height 21
copy p "3 salmon avocado rolls, 3 crispy kani rolls, and 3 prawn tempura rolls"
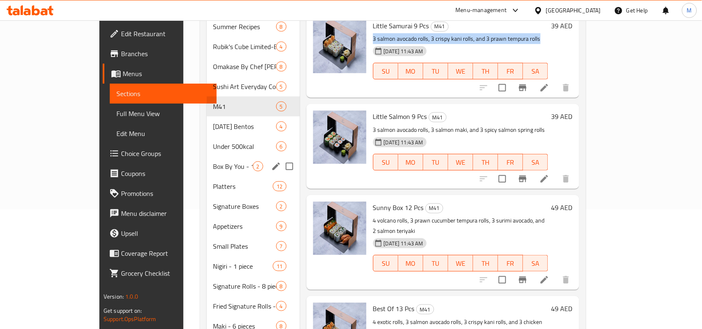
scroll to position [67, 0]
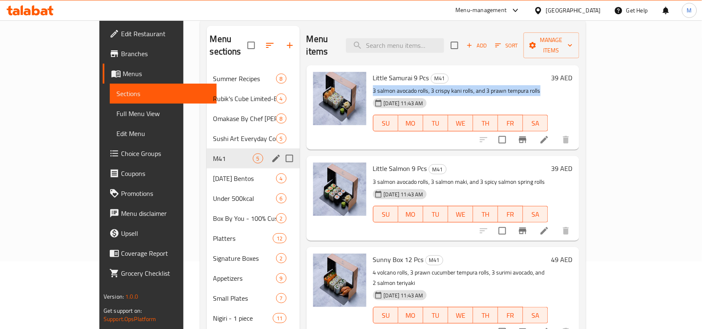
click at [213, 153] on span "M41" at bounding box center [232, 158] width 39 height 10
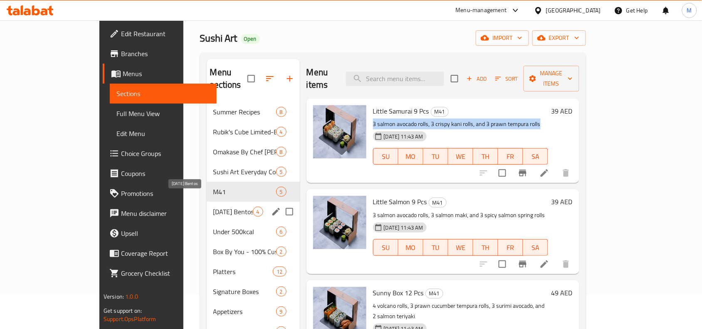
scroll to position [0, 0]
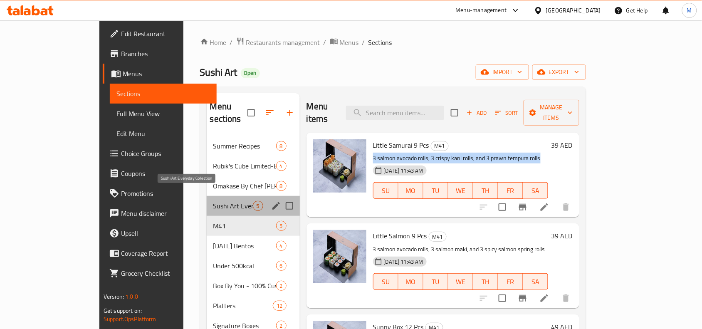
click at [213, 201] on span "Sushi Art Everyday Collection" at bounding box center [232, 206] width 39 height 10
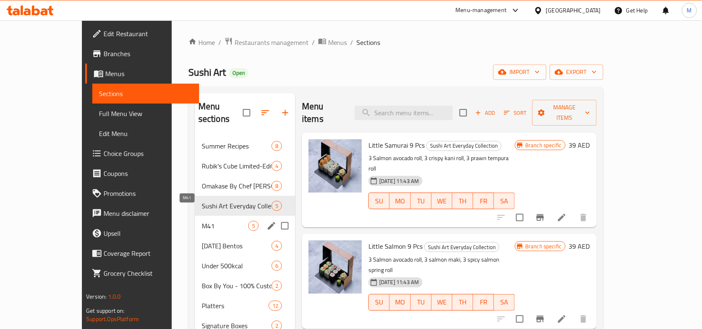
click at [202, 221] on span "M41" at bounding box center [225, 226] width 47 height 10
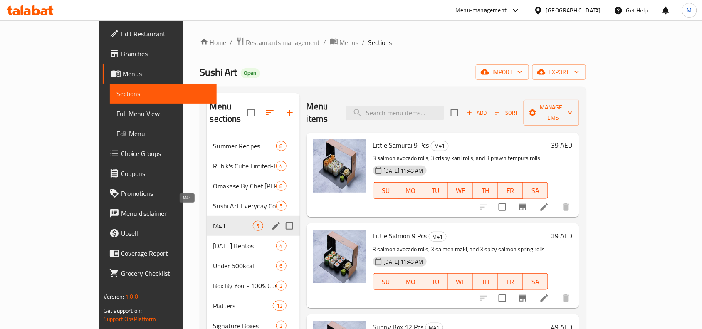
click at [213, 221] on span "M41" at bounding box center [232, 226] width 39 height 10
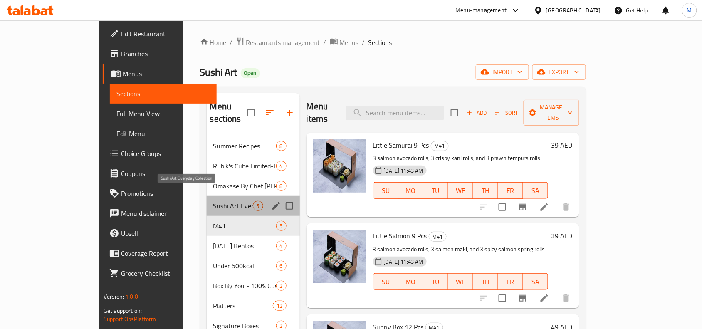
click at [213, 201] on span "Sushi Art Everyday Collection" at bounding box center [232, 206] width 39 height 10
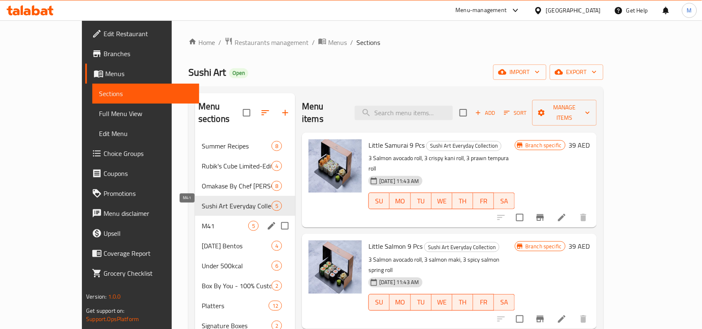
click at [202, 221] on span "M41" at bounding box center [225, 226] width 47 height 10
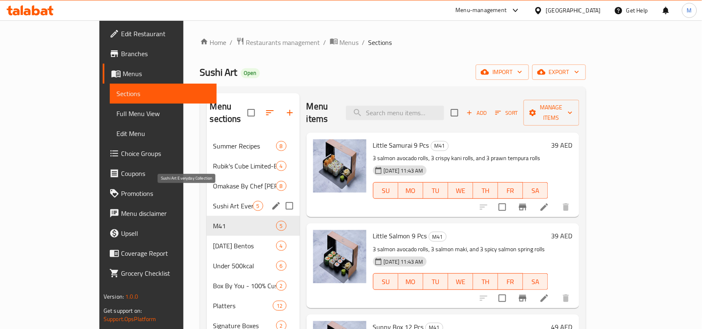
click at [213, 201] on span "Sushi Art Everyday Collection" at bounding box center [232, 206] width 39 height 10
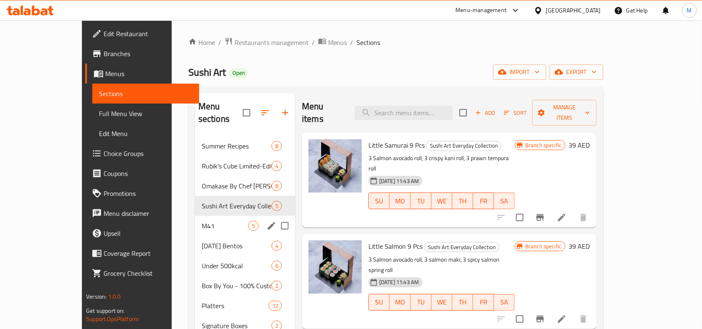
click at [195, 216] on div "M41 5" at bounding box center [245, 226] width 100 height 20
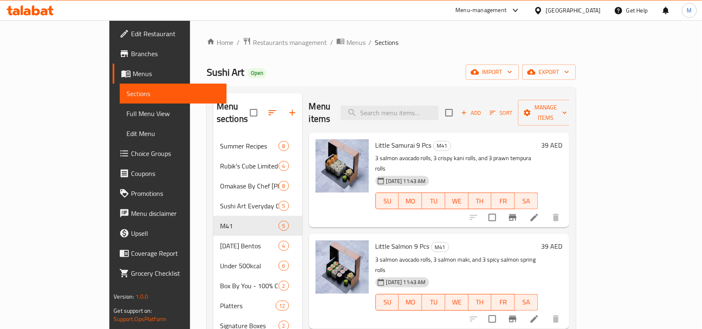
click at [290, 69] on div "Sushi Art Open import export" at bounding box center [391, 71] width 369 height 15
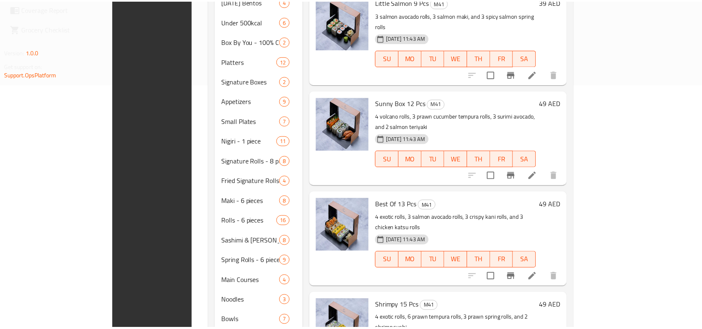
scroll to position [379, 0]
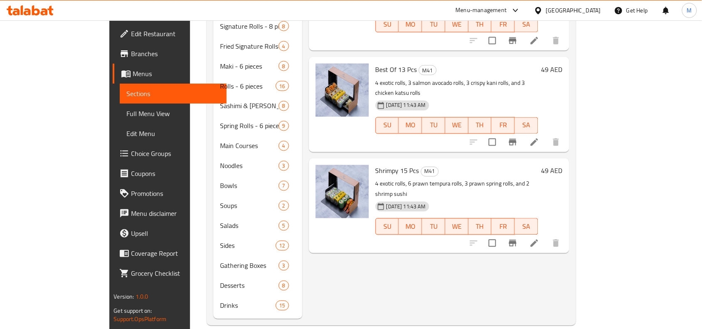
click at [468, 254] on div "Menu items Add Sort Manage items Little Samurai 9 Pcs M41 3 salmon avocado roll…" at bounding box center [435, 16] width 267 height 605
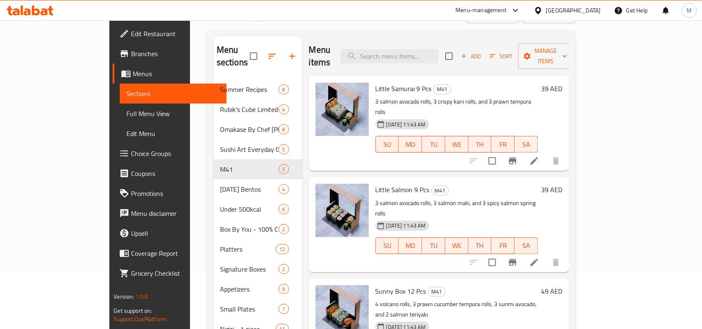
scroll to position [0, 0]
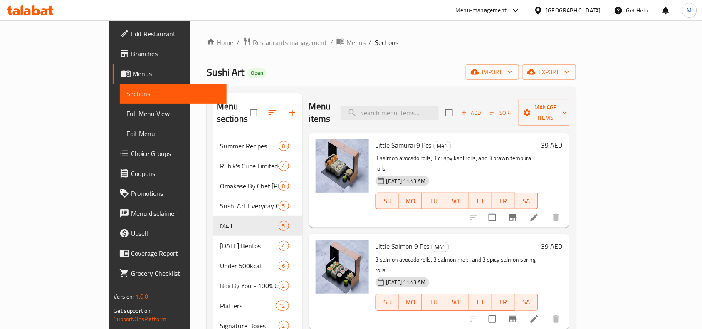
click at [309, 104] on h2 "Menu items" at bounding box center [320, 112] width 22 height 25
drag, startPoint x: 291, startPoint y: 104, endPoint x: 310, endPoint y: 103, distance: 19.2
click at [310, 103] on h2 "Menu items" at bounding box center [320, 112] width 22 height 25
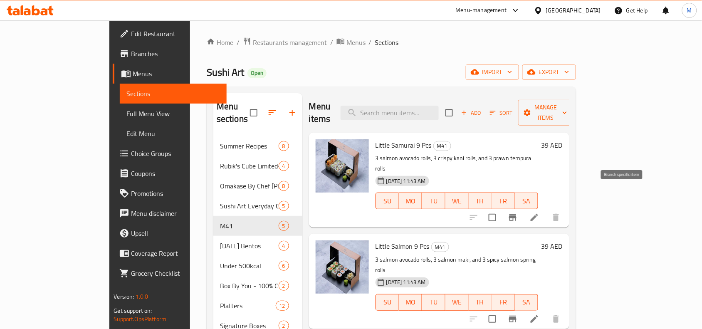
click at [522, 207] on button "Branch-specific-item" at bounding box center [512, 217] width 20 height 20
click at [126, 113] on span "Full Menu View" at bounding box center [173, 113] width 94 height 10
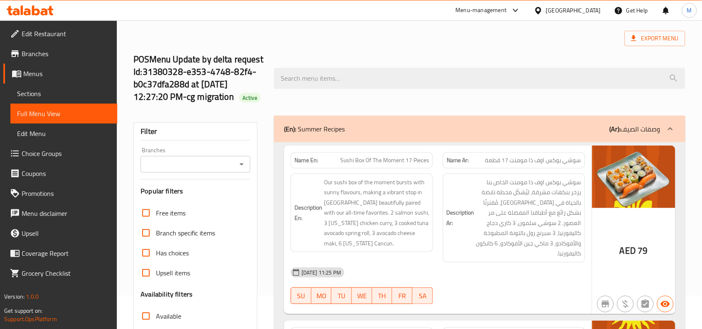
scroll to position [52, 0]
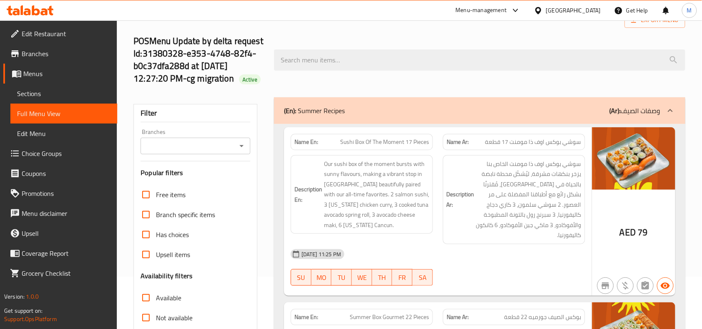
click at [223, 140] on input "Branches" at bounding box center [188, 146] width 91 height 12
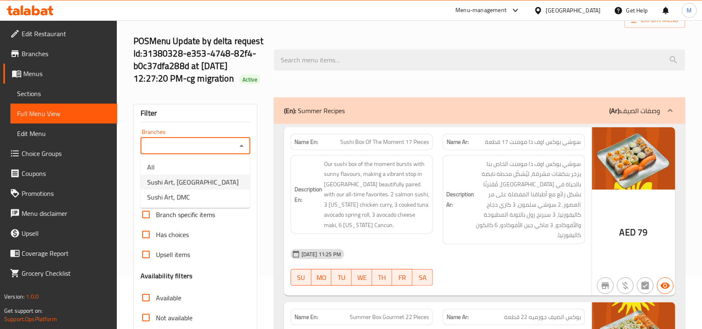
click at [213, 181] on span "Sushi Art, Dubai Media City" at bounding box center [192, 182] width 91 height 10
type input "Sushi Art, Dubai Media City"
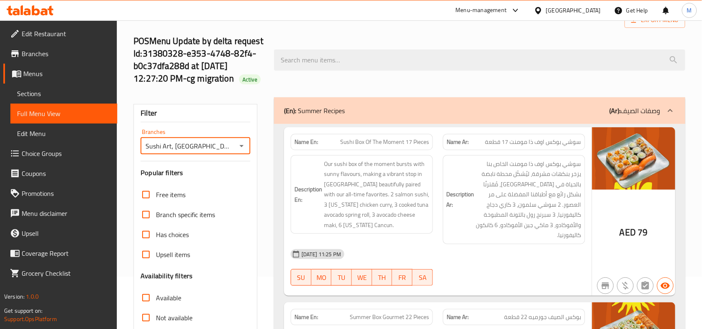
scroll to position [260, 0]
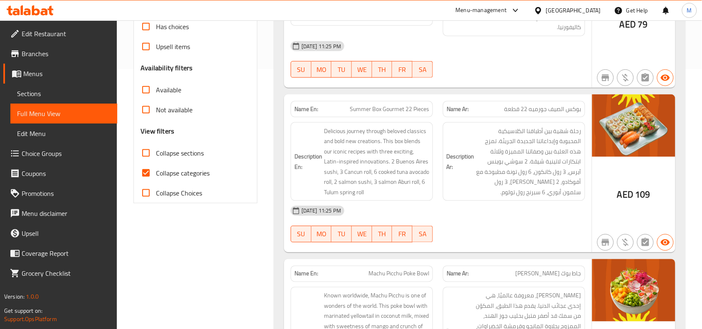
click at [160, 192] on span "Collapse Choices" at bounding box center [179, 193] width 46 height 10
click at [156, 192] on input "Collapse Choices" at bounding box center [146, 193] width 20 height 20
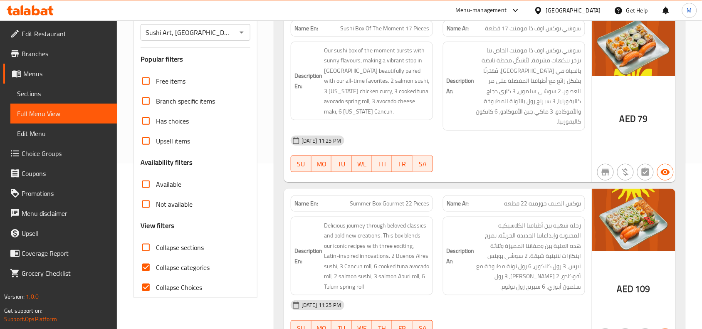
scroll to position [208, 0]
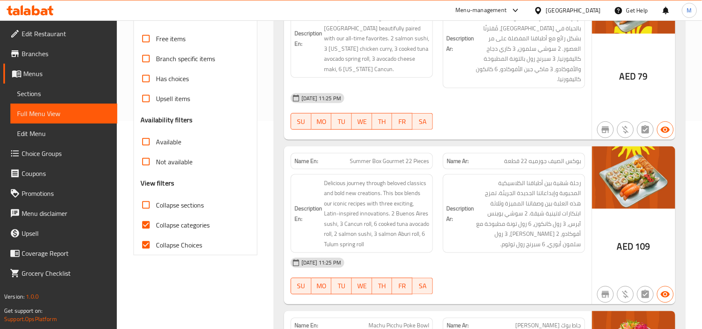
click at [165, 244] on span "Collapse Choices" at bounding box center [179, 245] width 46 height 10
click at [156, 244] on input "Collapse Choices" at bounding box center [146, 245] width 20 height 20
checkbox input "false"
click at [170, 205] on span "Collapse sections" at bounding box center [180, 205] width 48 height 10
click at [156, 205] on input "Collapse sections" at bounding box center [146, 205] width 20 height 20
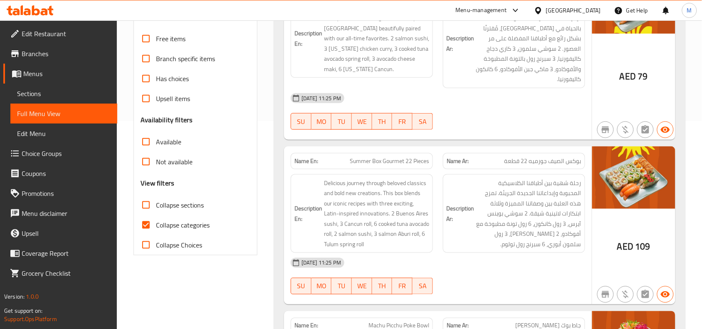
checkbox input "true"
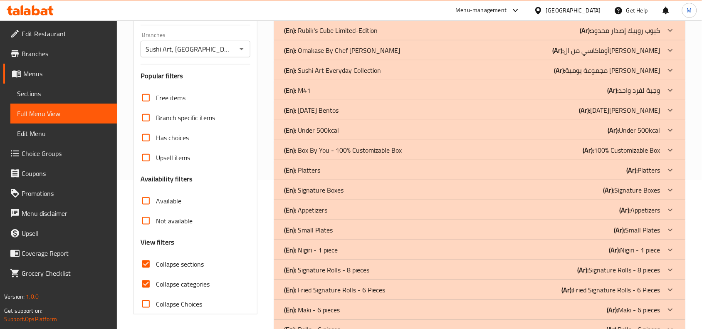
scroll to position [104, 0]
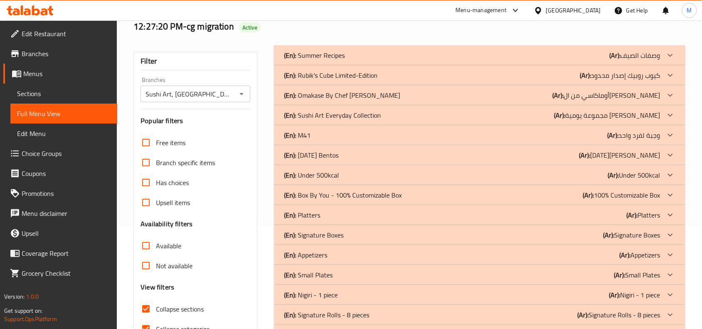
click at [394, 60] on div "(En): M41 (Ar): وجبة لفرد واحد" at bounding box center [472, 55] width 376 height 10
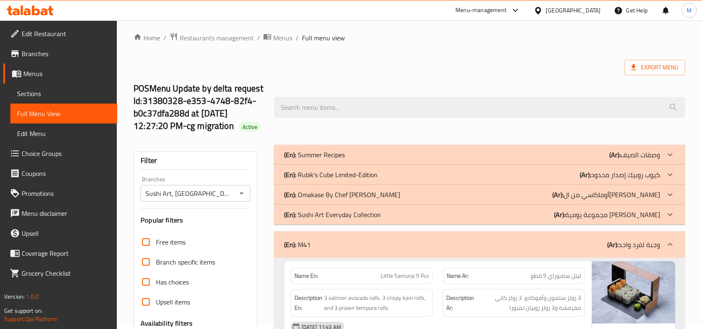
scroll to position [0, 0]
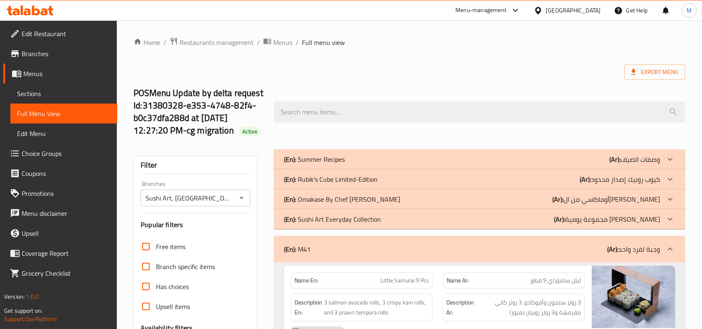
click at [428, 82] on div "POSMenu Update by delta request Id:31380328-e353-4748-82f4-b0c37dfa288d at 2/14…" at bounding box center [408, 112] width 561 height 74
click at [416, 246] on div "(En): M41 (Ar): وجبة لفرد واحد" at bounding box center [472, 249] width 376 height 10
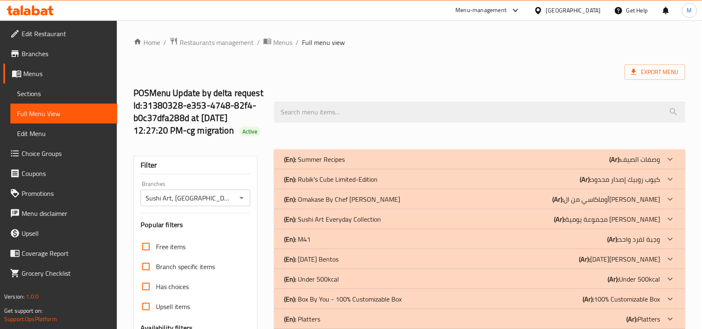
click at [587, 7] on div "[GEOGRAPHIC_DATA]" at bounding box center [573, 10] width 55 height 9
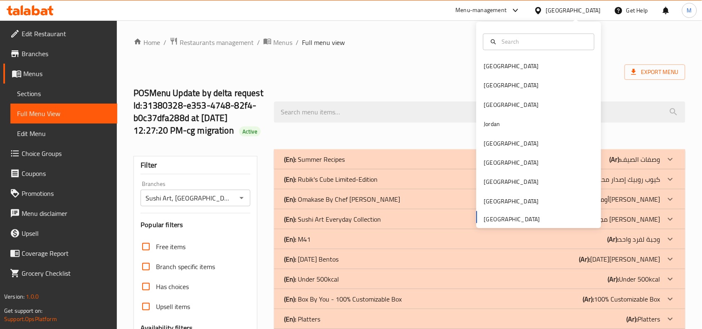
click at [587, 7] on div "[GEOGRAPHIC_DATA]" at bounding box center [573, 10] width 55 height 9
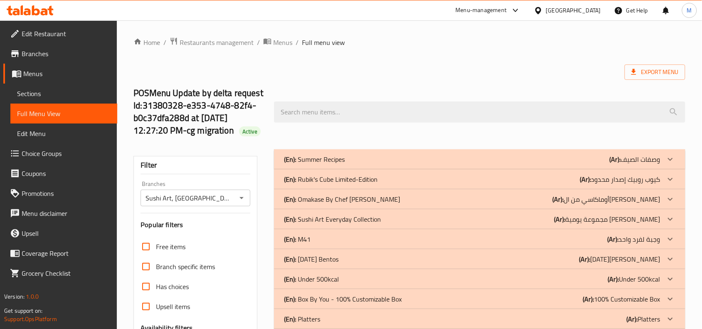
click at [520, 66] on div "Export Menu" at bounding box center [408, 71] width 551 height 15
click at [230, 96] on h2 "POSMenu Update by delta request Id:31380328-e353-4748-82f4-b0c37dfa288d at 2/14…" at bounding box center [198, 112] width 130 height 50
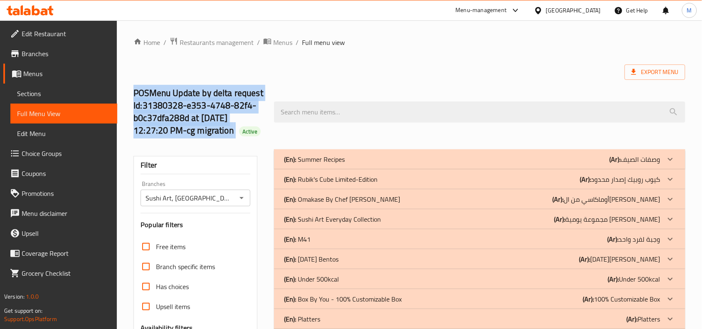
click at [230, 96] on h2 "POSMenu Update by delta request Id:31380328-e353-4748-82f4-b0c37dfa288d at 2/14…" at bounding box center [198, 112] width 130 height 50
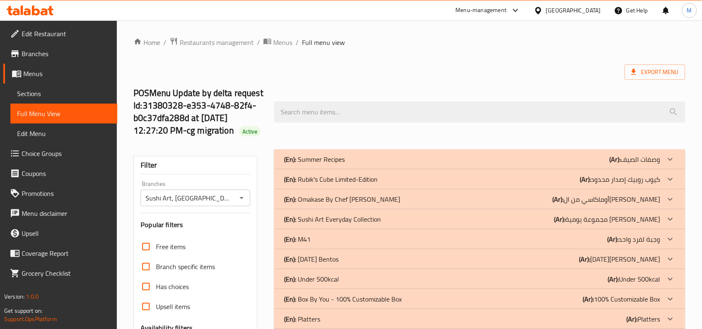
click at [406, 69] on div "Export Menu" at bounding box center [408, 71] width 551 height 15
click at [389, 67] on div "Export Menu" at bounding box center [408, 71] width 551 height 15
click at [220, 41] on span "Restaurants management" at bounding box center [217, 42] width 74 height 10
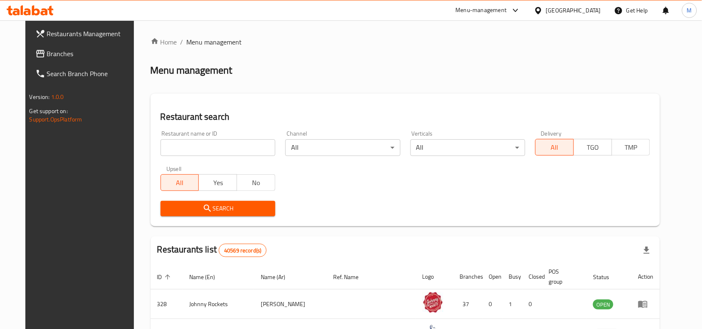
click at [47, 49] on span "Branches" at bounding box center [91, 54] width 89 height 10
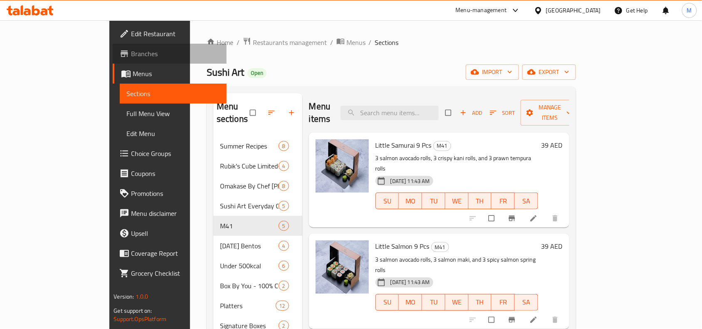
click at [131, 49] on span "Branches" at bounding box center [175, 54] width 89 height 10
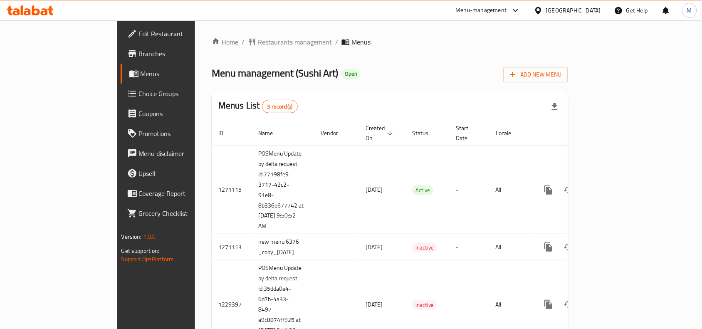
click at [140, 74] on span "Menus" at bounding box center [183, 74] width 87 height 10
drag, startPoint x: 38, startPoint y: 61, endPoint x: 34, endPoint y: 53, distance: 8.6
click at [121, 61] on link "Branches" at bounding box center [178, 54] width 114 height 20
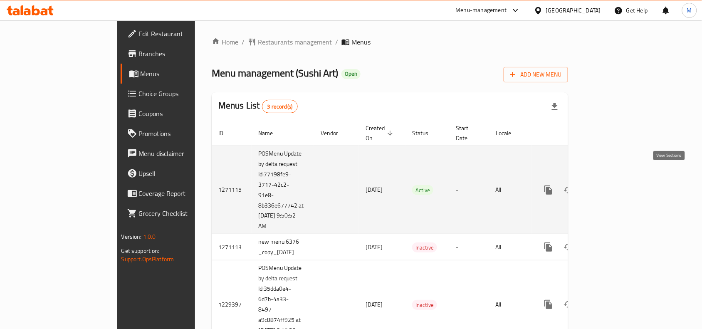
click at [618, 180] on link "enhanced table" at bounding box center [608, 190] width 20 height 20
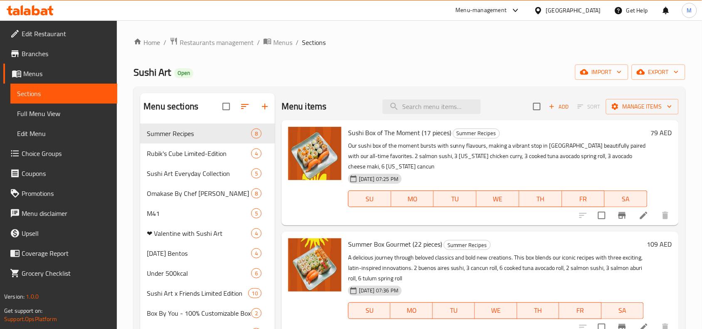
click at [45, 113] on span "Full Menu View" at bounding box center [64, 113] width 94 height 10
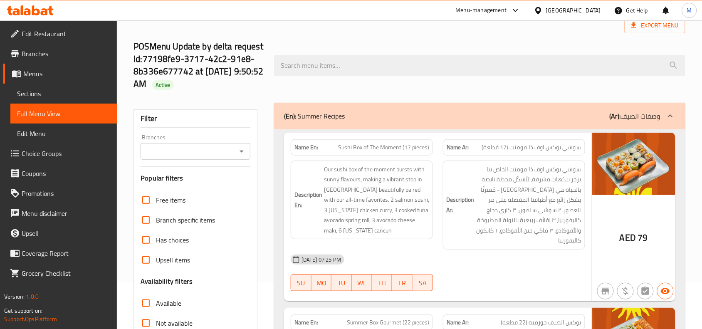
scroll to position [104, 0]
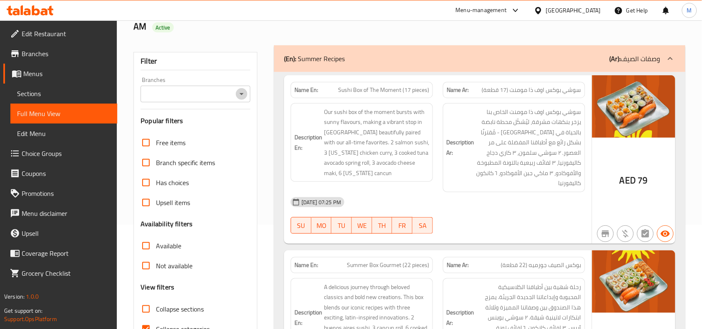
click at [241, 94] on icon "Open" at bounding box center [241, 94] width 10 height 10
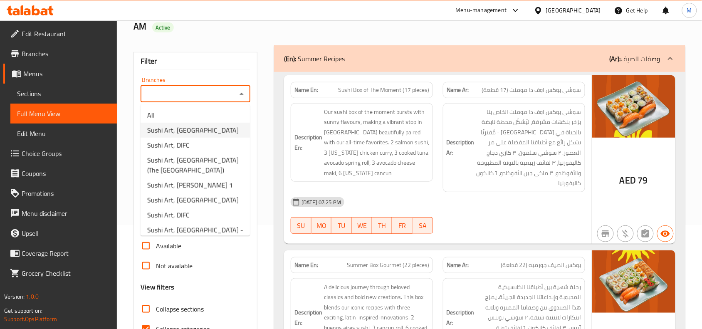
click at [193, 132] on span "Sushi Art, Jumeirah Beach Residence" at bounding box center [192, 130] width 91 height 10
type input "Sushi Art, Jumeirah Beach Residence"
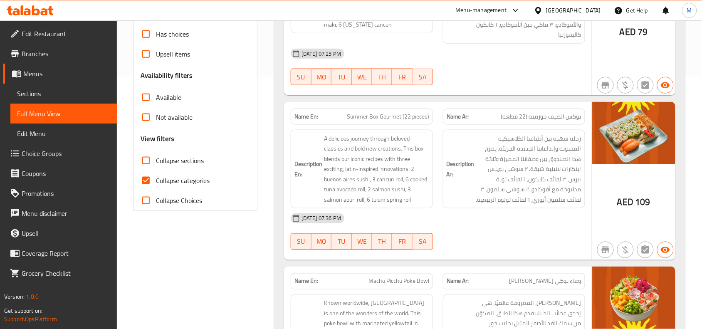
scroll to position [255, 0]
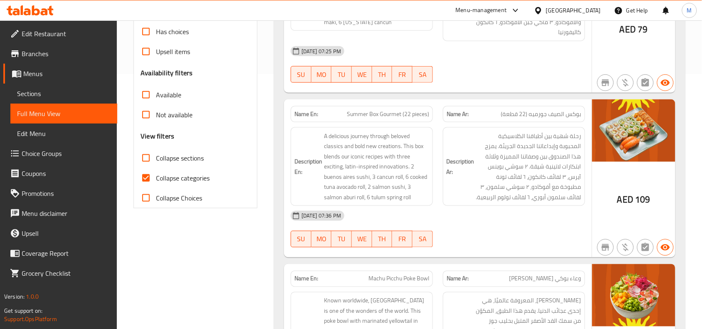
click at [170, 158] on span "Collapse sections" at bounding box center [180, 158] width 48 height 10
click at [156, 158] on input "Collapse sections" at bounding box center [146, 158] width 20 height 20
checkbox input "true"
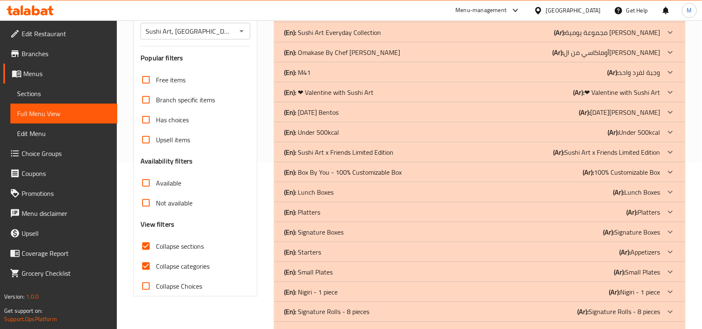
scroll to position [151, 0]
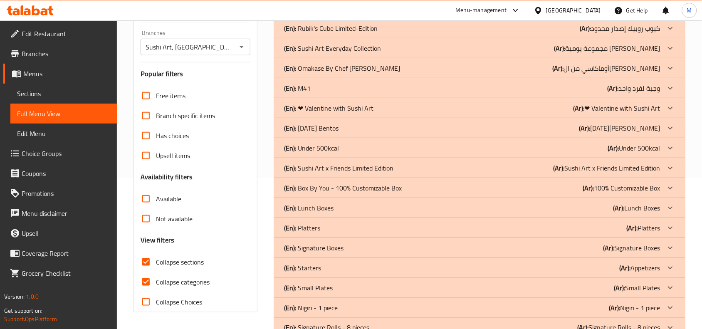
click at [506, 13] on div "(En): M41 (Ar): وجبة لفرد واحد" at bounding box center [472, 8] width 376 height 10
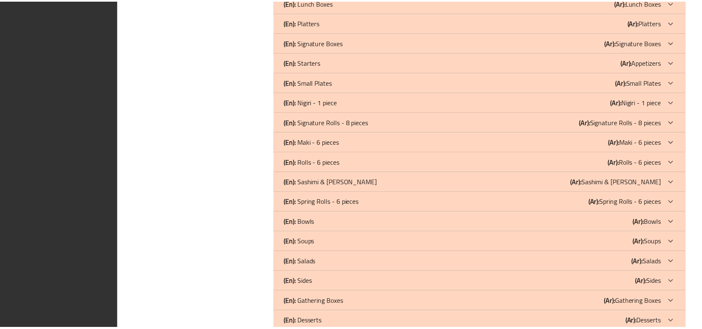
scroll to position [1010, 0]
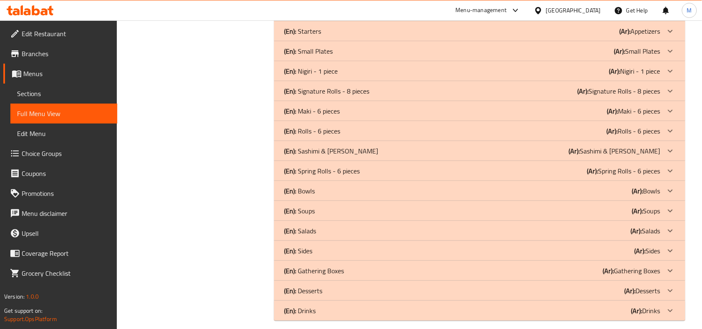
click at [46, 55] on span "Branches" at bounding box center [66, 54] width 89 height 10
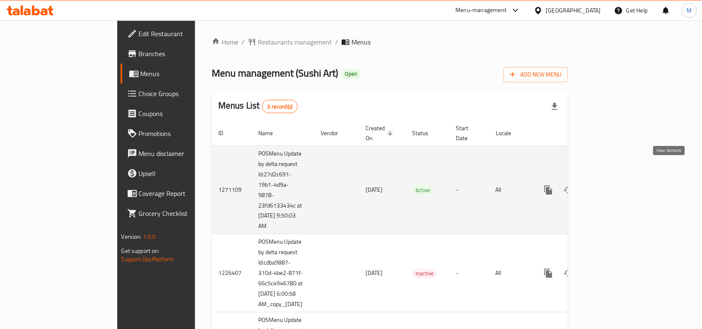
click at [613, 185] on icon "enhanced table" at bounding box center [608, 190] width 10 height 10
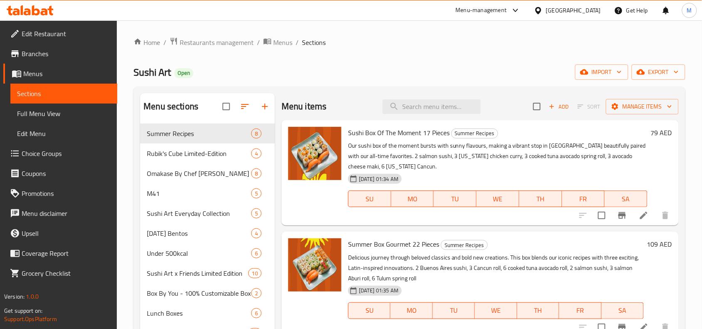
click at [38, 113] on span "Full Menu View" at bounding box center [64, 113] width 94 height 10
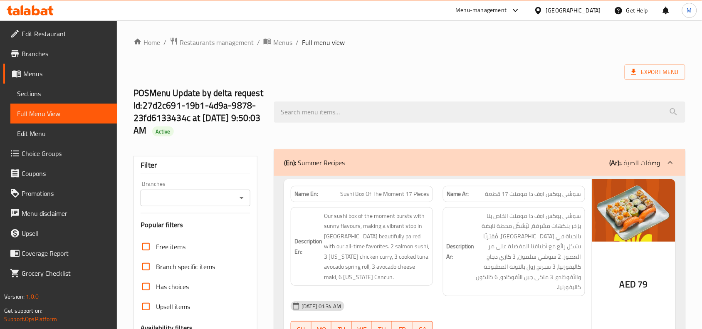
click at [225, 199] on input "Branches" at bounding box center [188, 198] width 91 height 12
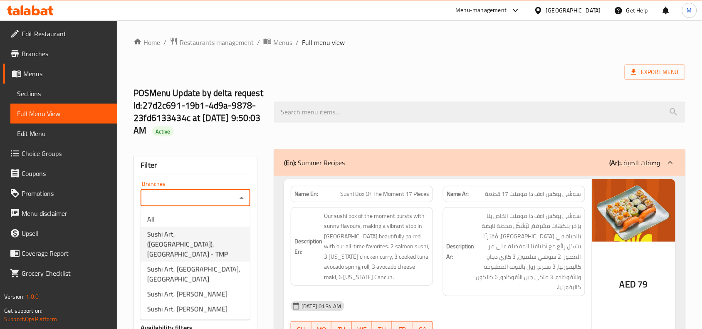
click at [209, 244] on span "Sushi Art, ([GEOGRAPHIC_DATA]), [GEOGRAPHIC_DATA] - TMP" at bounding box center [195, 244] width 96 height 30
type input "Sushi Art, ([GEOGRAPHIC_DATA]), [GEOGRAPHIC_DATA] - TMP"
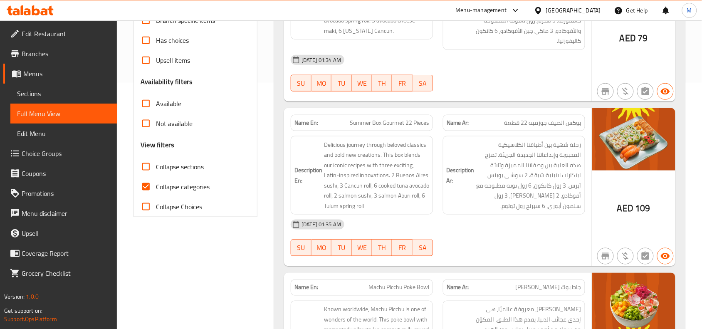
scroll to position [260, 0]
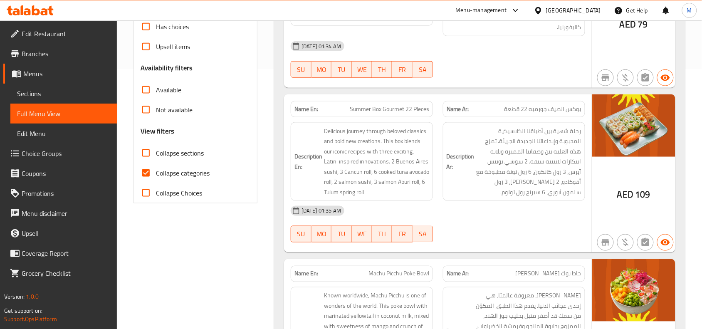
click at [157, 152] on span "Collapse sections" at bounding box center [180, 153] width 48 height 10
click at [156, 152] on input "Collapse sections" at bounding box center [146, 153] width 20 height 20
checkbox input "true"
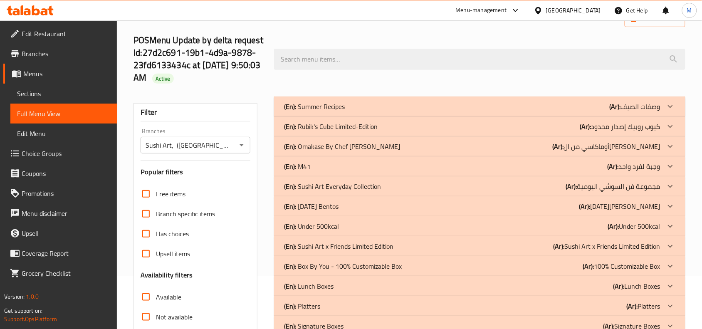
scroll to position [52, 0]
click at [357, 112] on div "(En): M41 (Ar): وجبة لفرد واحد" at bounding box center [472, 107] width 376 height 10
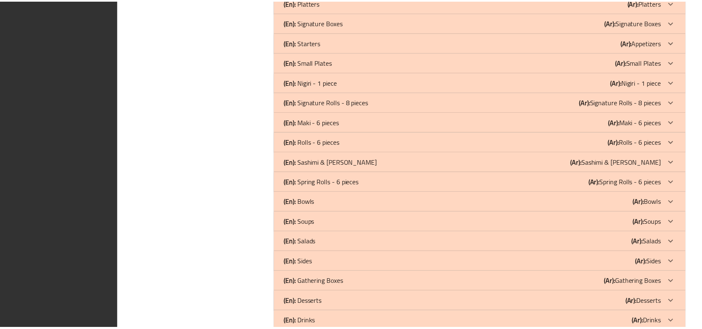
scroll to position [990, 0]
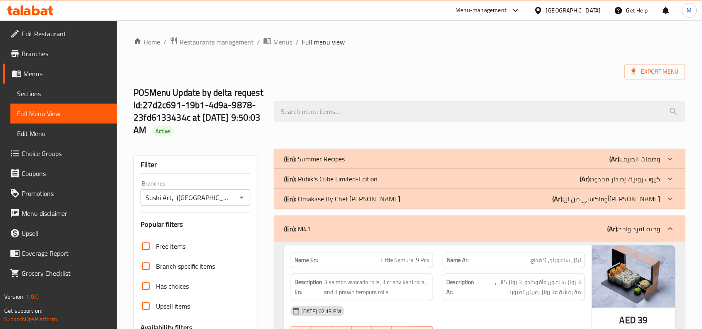
scroll to position [0, 0]
click at [30, 57] on span "Branches" at bounding box center [66, 54] width 89 height 10
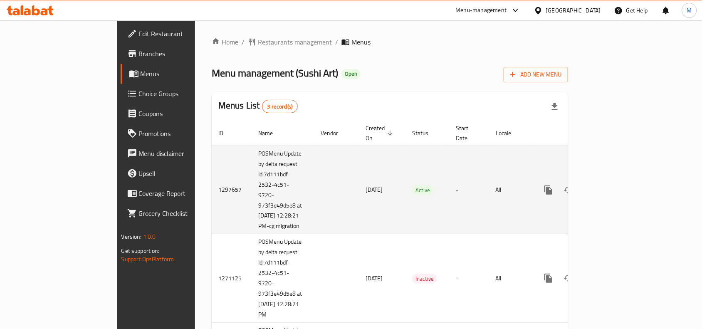
click at [613, 185] on icon "enhanced table" at bounding box center [608, 190] width 10 height 10
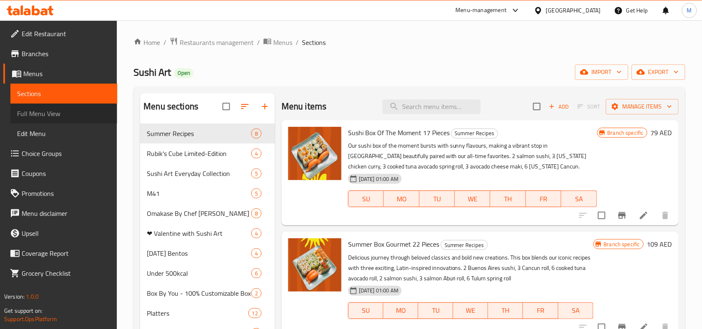
click at [52, 114] on span "Full Menu View" at bounding box center [64, 113] width 94 height 10
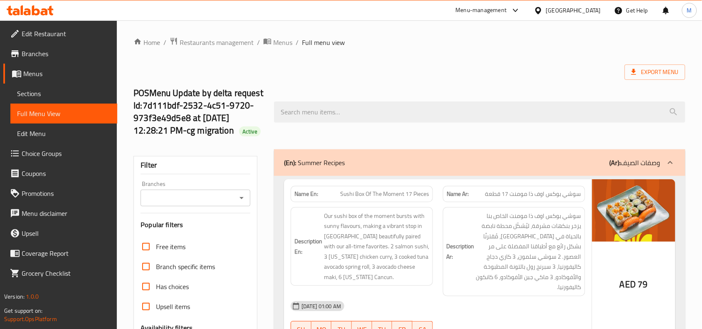
click at [234, 202] on input "Branches" at bounding box center [188, 198] width 91 height 12
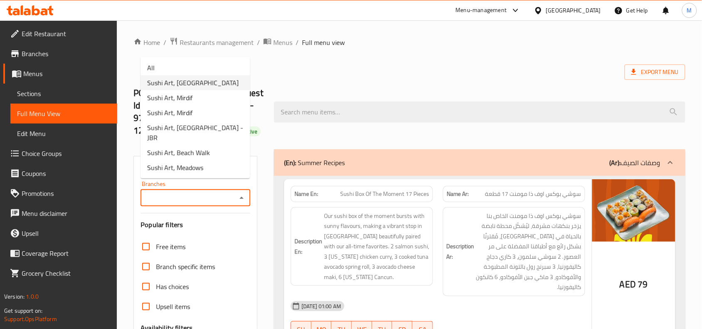
click at [162, 78] on span "Sushi Art, Jumeirah Beach Residence" at bounding box center [192, 83] width 91 height 10
type input "Sushi Art, Jumeirah Beach Residence"
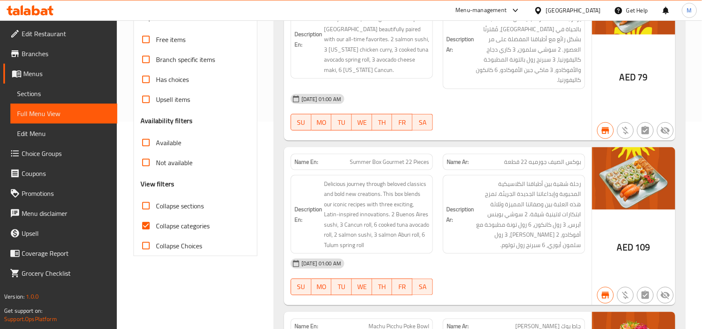
scroll to position [208, 0]
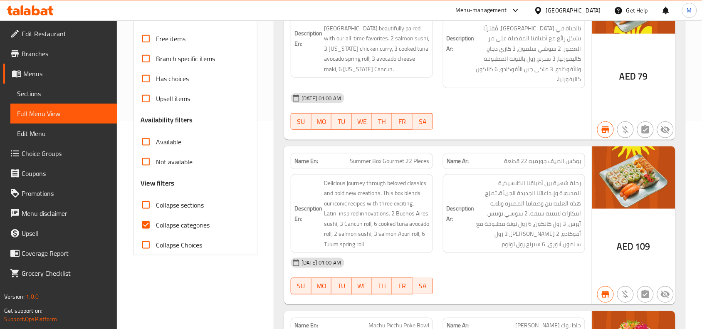
click at [165, 207] on span "Collapse sections" at bounding box center [180, 205] width 48 height 10
click at [156, 207] on input "Collapse sections" at bounding box center [146, 205] width 20 height 20
checkbox input "true"
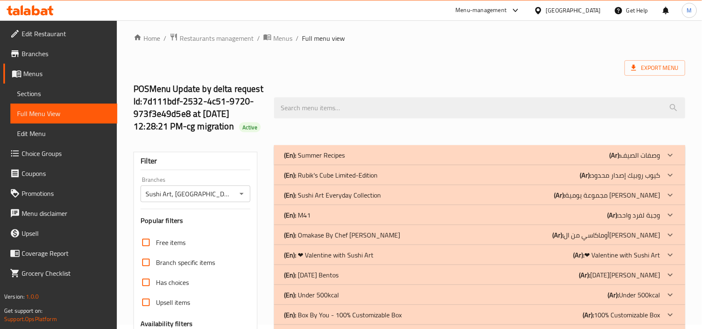
scroll to position [0, 0]
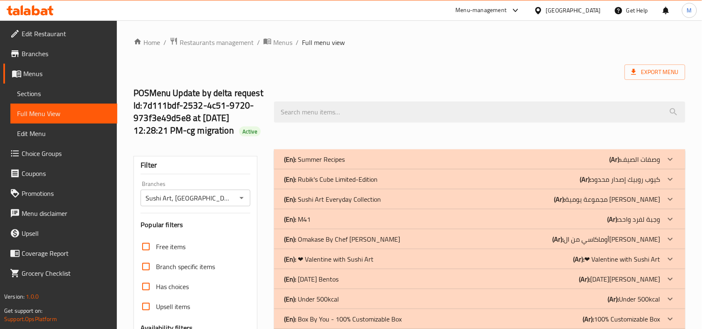
click at [425, 164] on div "(En): M41 (Ar): وجبة لفرد واحد" at bounding box center [472, 159] width 376 height 10
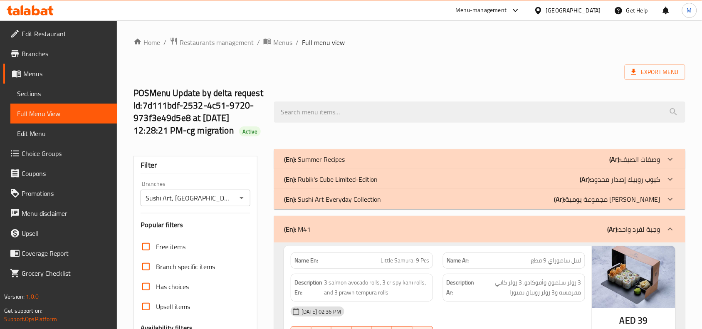
click at [306, 86] on div "POSMenu Update by delta request Id:7d111bdf-2532-4c51-9720-973f3e49d5e8 at 2/14…" at bounding box center [408, 112] width 561 height 74
click at [41, 52] on span "Branches" at bounding box center [66, 54] width 89 height 10
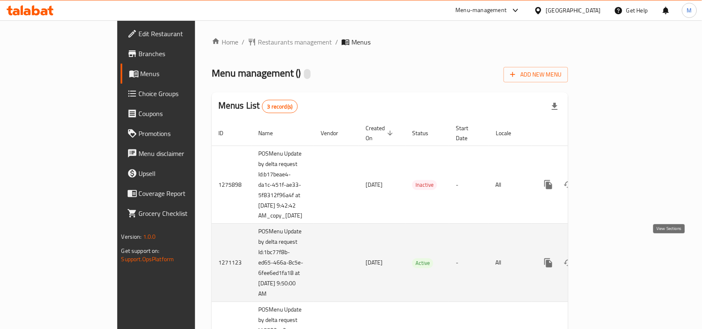
click at [613, 258] on icon "enhanced table" at bounding box center [608, 263] width 10 height 10
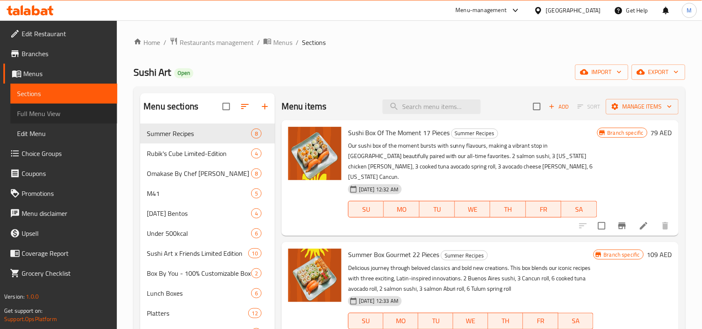
click at [45, 116] on span "Full Menu View" at bounding box center [64, 113] width 94 height 10
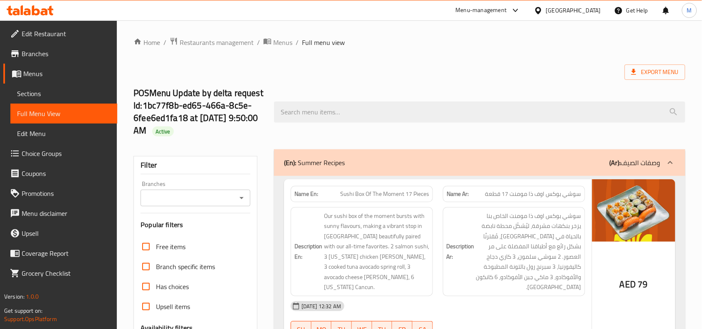
click at [208, 202] on input "Branches" at bounding box center [188, 198] width 91 height 12
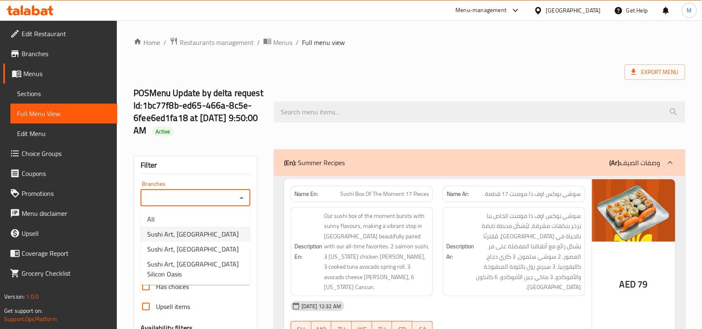
click at [197, 231] on span "Sushi Art, [GEOGRAPHIC_DATA]" at bounding box center [192, 234] width 91 height 10
type input "Sushi Art, [GEOGRAPHIC_DATA]"
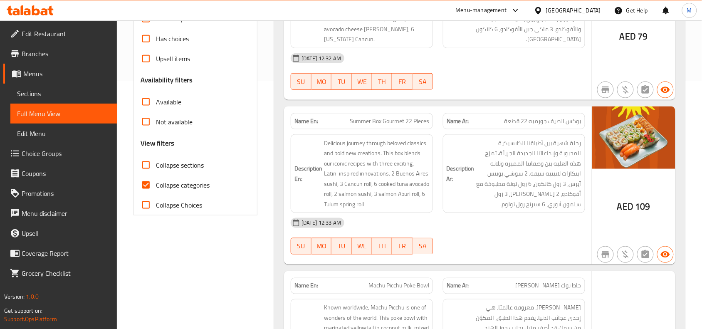
scroll to position [260, 0]
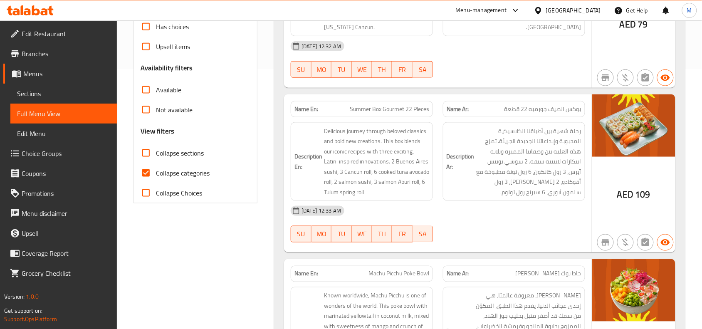
click at [163, 148] on span "Collapse sections" at bounding box center [180, 153] width 48 height 10
click at [156, 148] on input "Collapse sections" at bounding box center [146, 153] width 20 height 20
checkbox input "true"
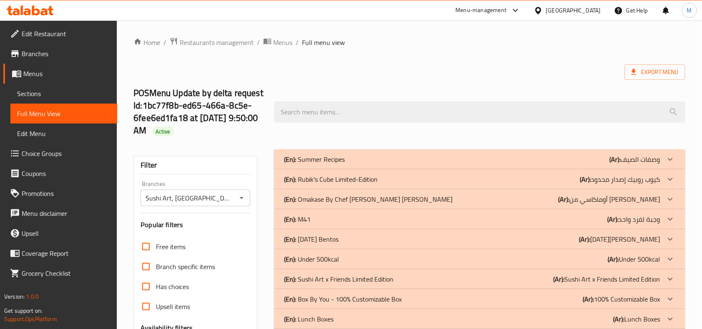
scroll to position [104, 0]
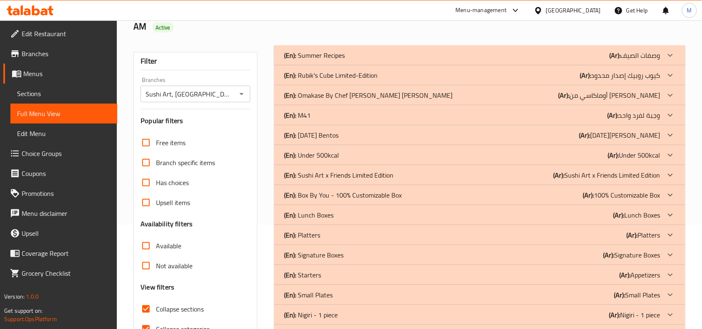
click at [411, 60] on div "(En): M41 (Ar): وجبة لفرد واحد" at bounding box center [472, 55] width 376 height 10
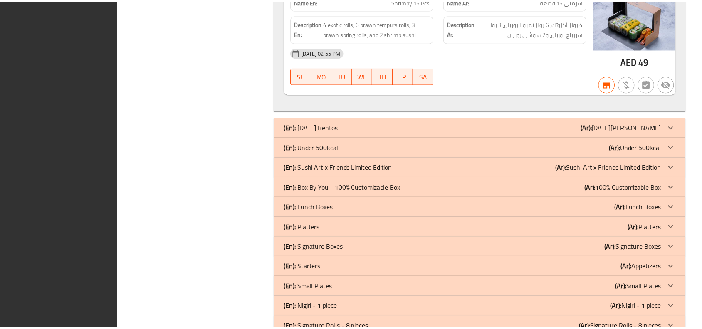
scroll to position [970, 0]
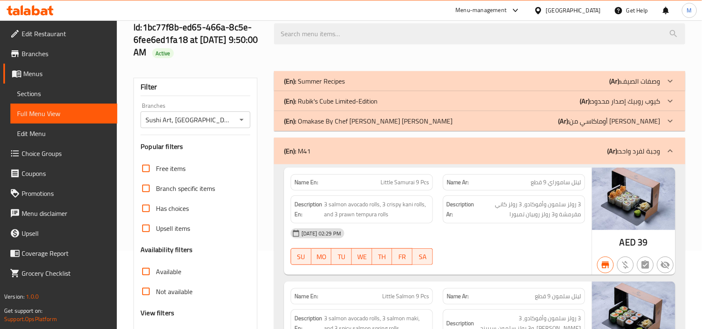
scroll to position [0, 0]
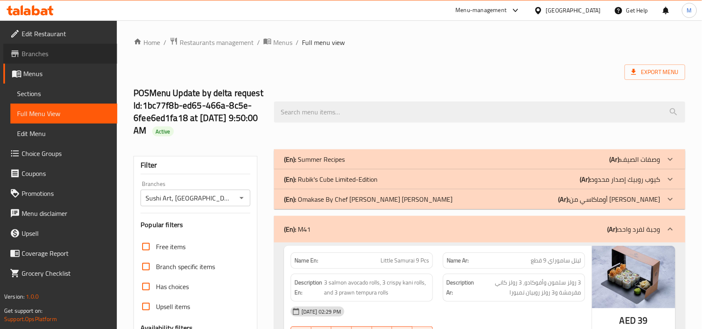
click at [44, 56] on span "Branches" at bounding box center [66, 54] width 89 height 10
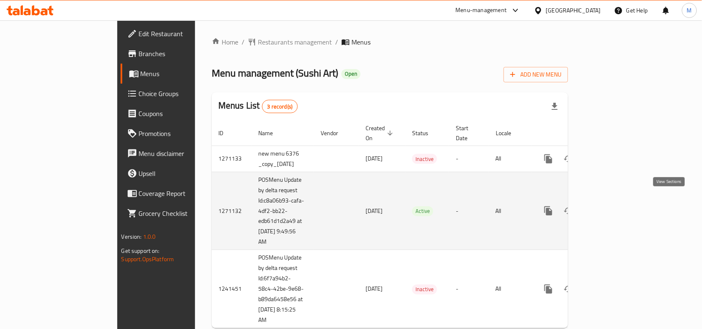
click at [613, 206] on icon "enhanced table" at bounding box center [608, 211] width 10 height 10
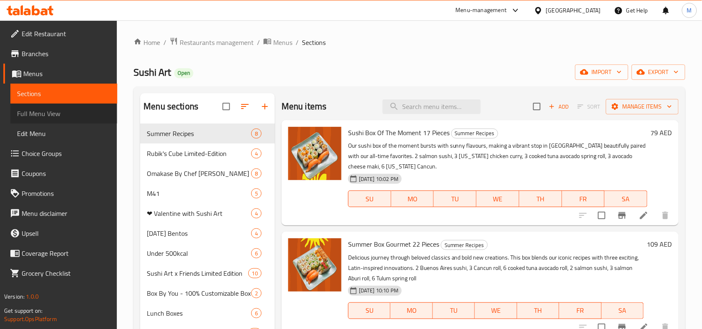
click at [40, 113] on span "Full Menu View" at bounding box center [64, 113] width 94 height 10
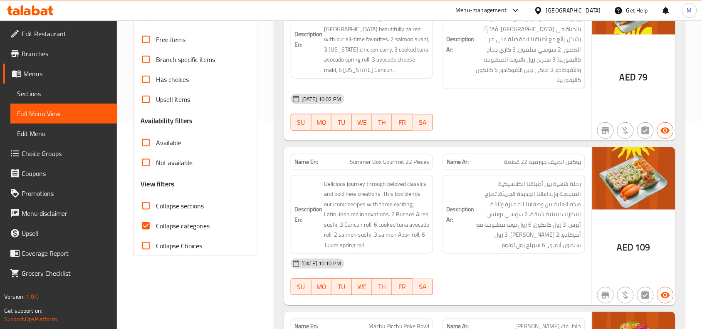
scroll to position [208, 0]
click at [171, 204] on span "Collapse sections" at bounding box center [180, 205] width 48 height 10
click at [156, 204] on input "Collapse sections" at bounding box center [146, 205] width 20 height 20
checkbox input "true"
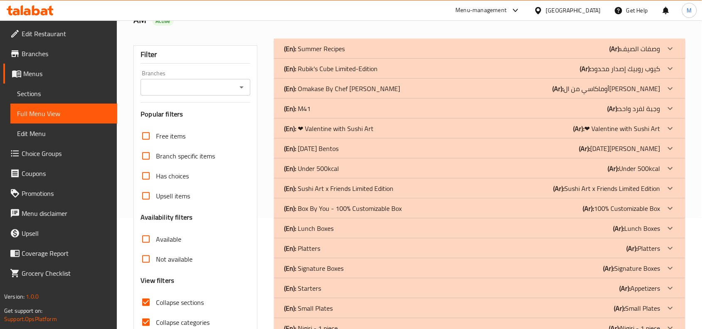
scroll to position [104, 0]
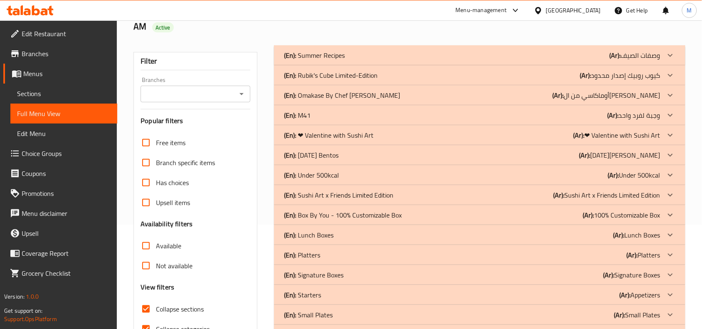
click at [445, 60] on div "(En): M41 (Ar): وجبة لفرد واحد" at bounding box center [472, 55] width 376 height 10
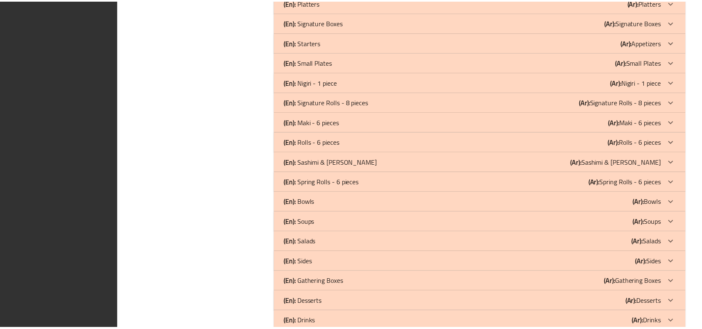
scroll to position [990, 0]
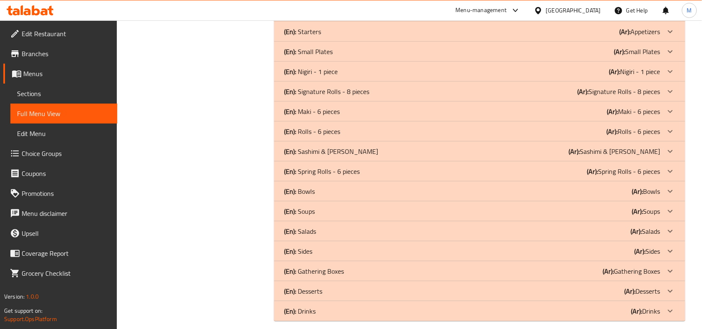
click at [47, 50] on span "Branches" at bounding box center [66, 54] width 89 height 10
